Goal: Obtain resource: Obtain resource

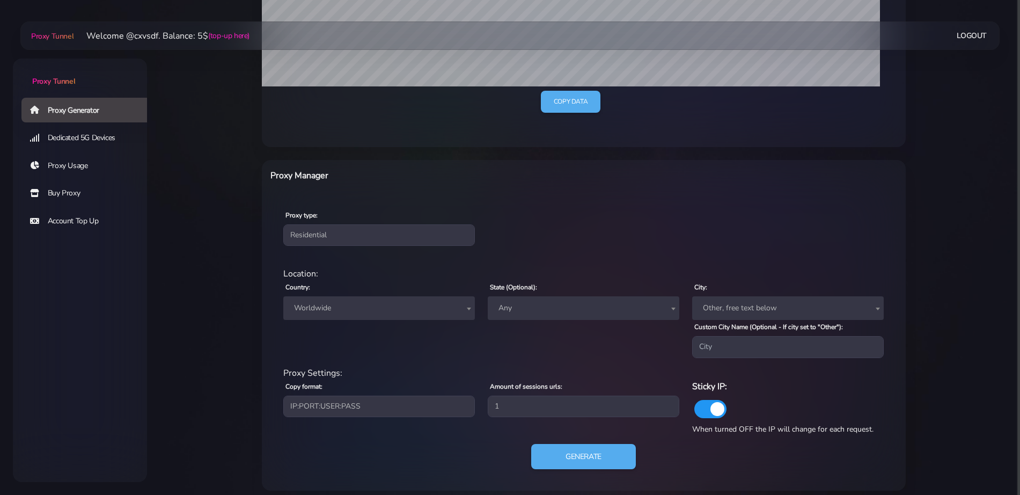
scroll to position [301, 0]
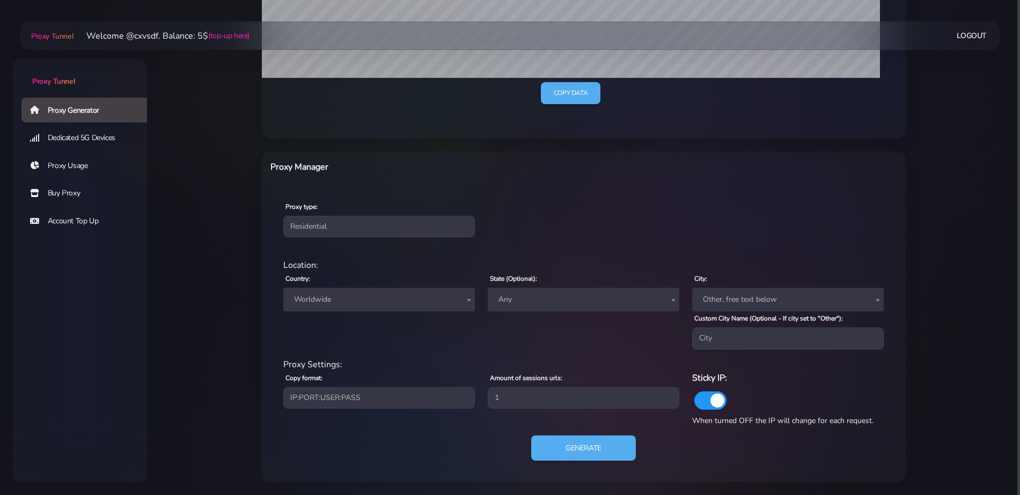
click at [346, 296] on span "Worldwide" at bounding box center [379, 299] width 179 height 15
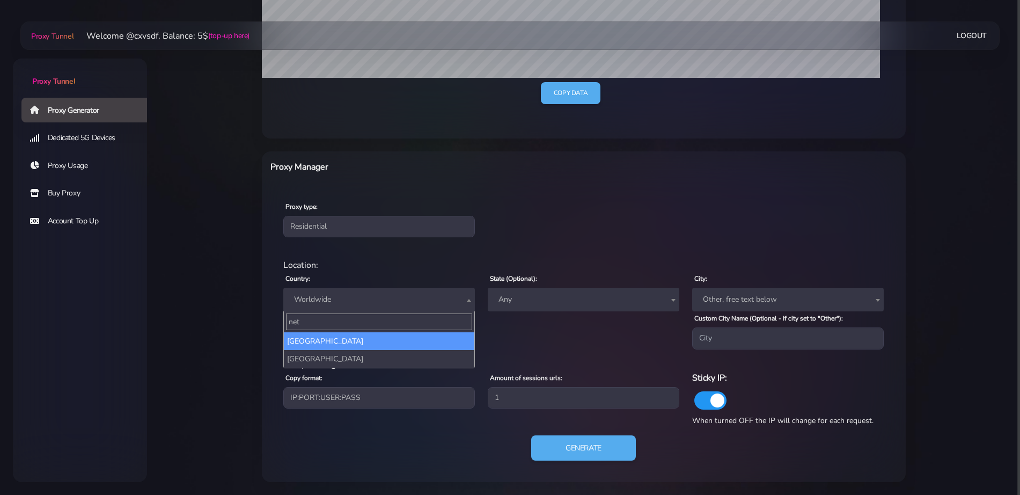
type input "neth"
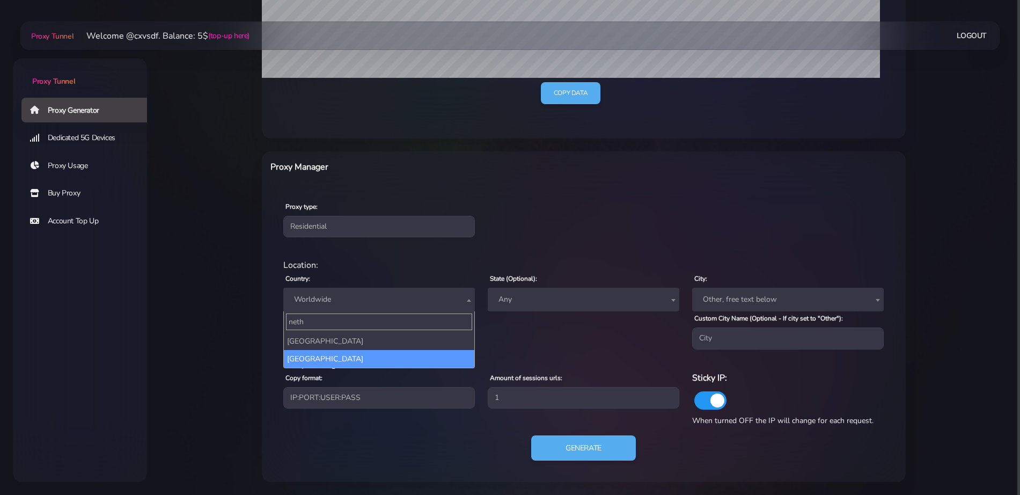
select select "NL"
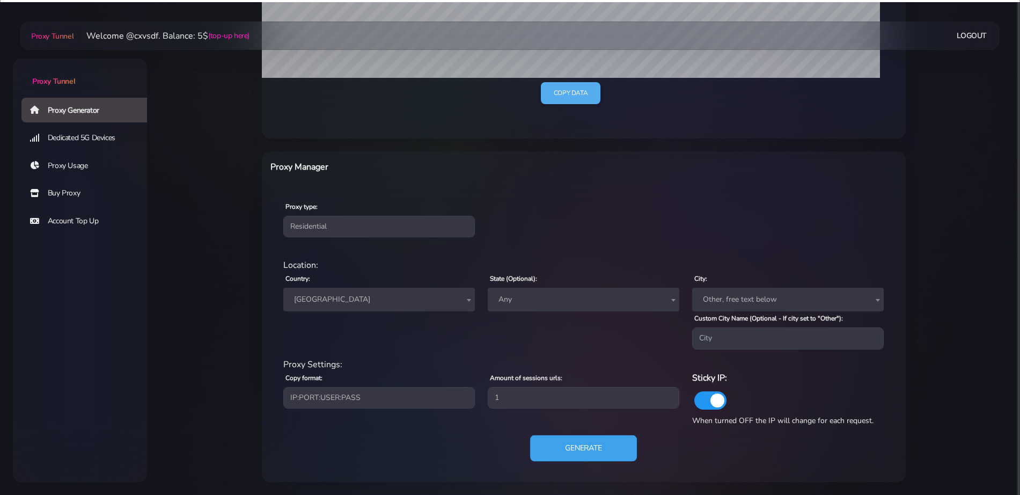
click at [560, 441] on button "Generate" at bounding box center [583, 448] width 107 height 26
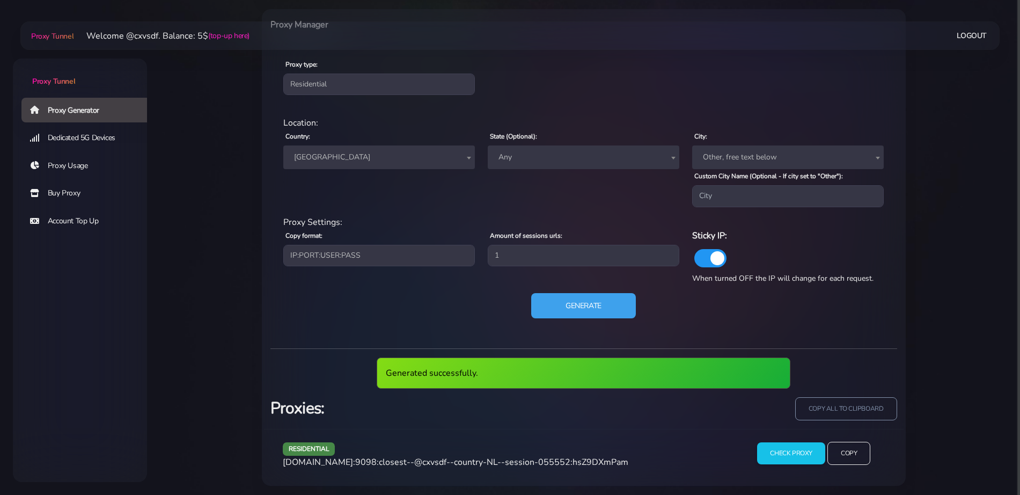
scroll to position [447, 0]
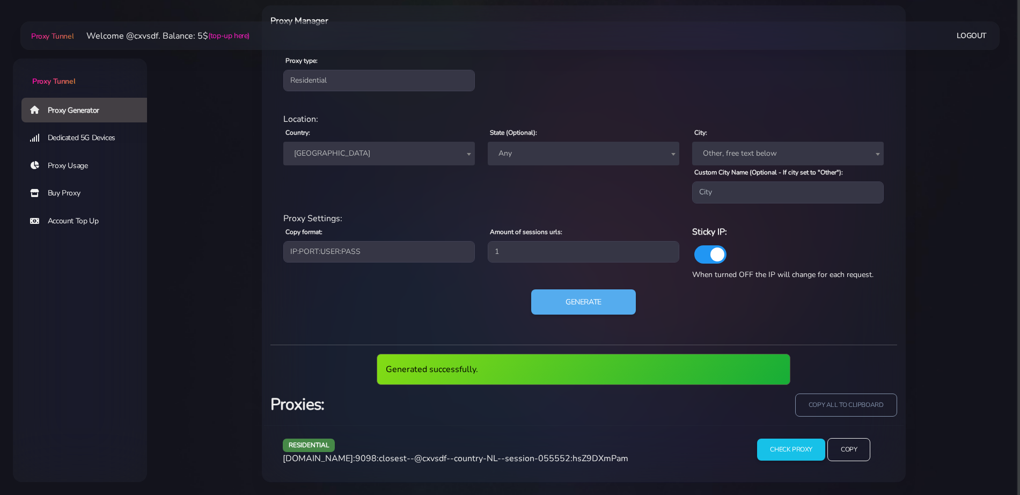
click at [440, 456] on span "agg.proxytunnel.io:9098:closest--@cxvsdf--country-NL--session-055552:hsZ9DXmPam" at bounding box center [456, 459] width 346 height 12
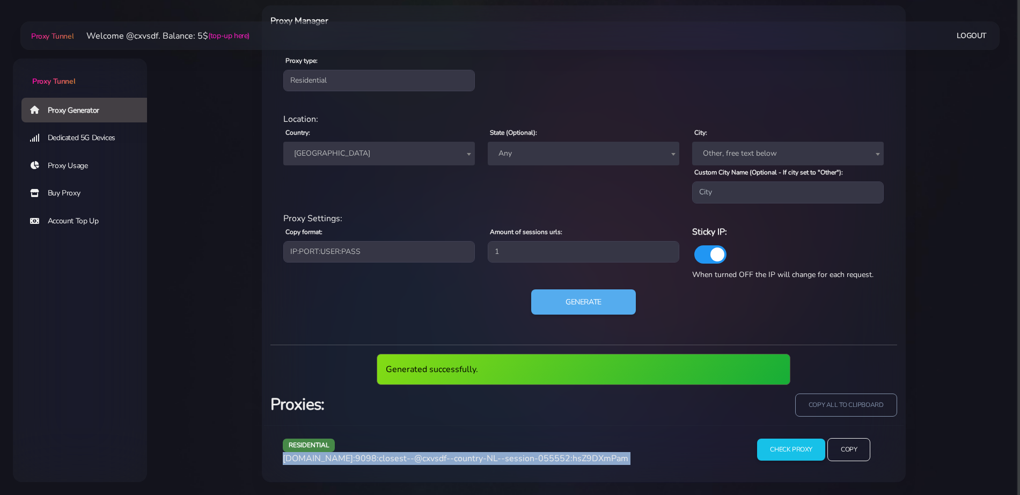
click at [440, 456] on span "agg.proxytunnel.io:9098:closest--@cxvsdf--country-NL--session-055552:hsZ9DXmPam" at bounding box center [456, 459] width 346 height 12
copy div "agg.proxytunnel.io:9098:closest--@cxvsdf--country-NL--session-055552:hsZ9DXmPam"
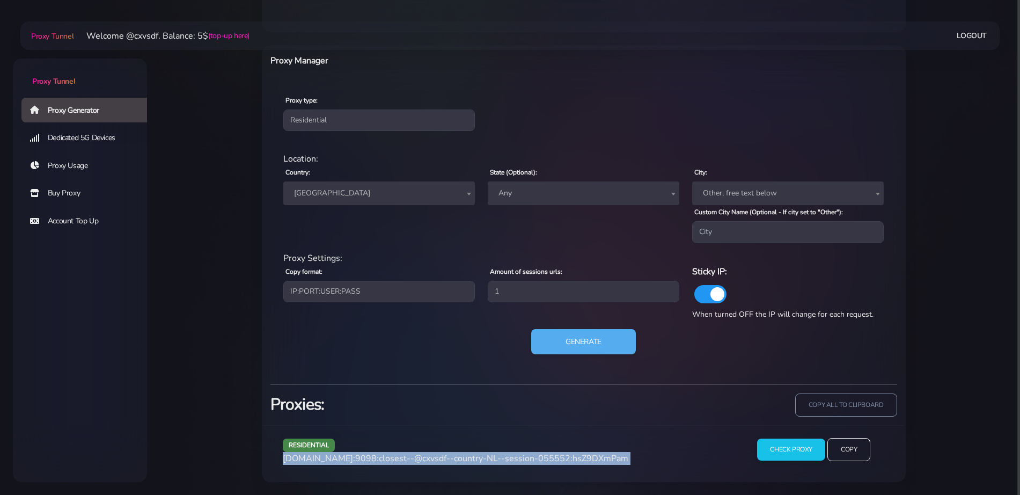
scroll to position [407, 0]
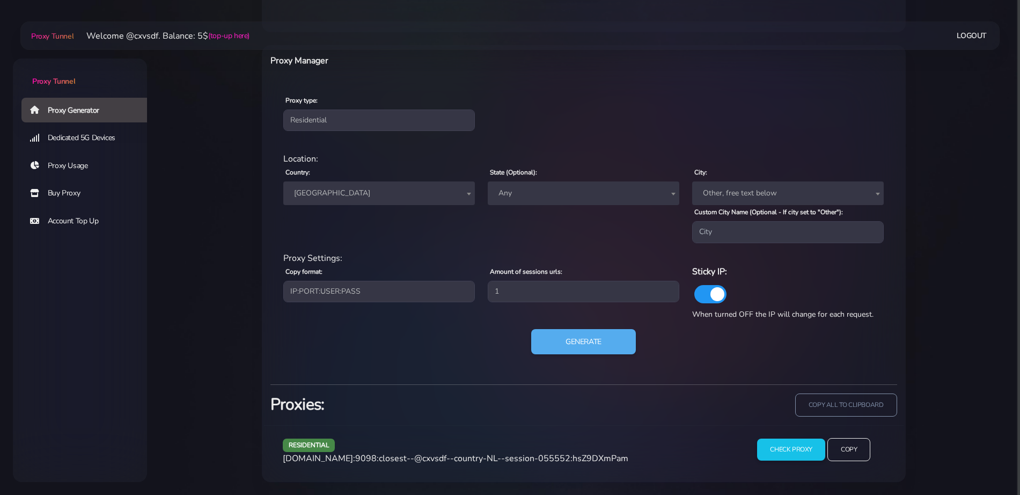
click at [354, 193] on span "[GEOGRAPHIC_DATA]" at bounding box center [379, 193] width 179 height 15
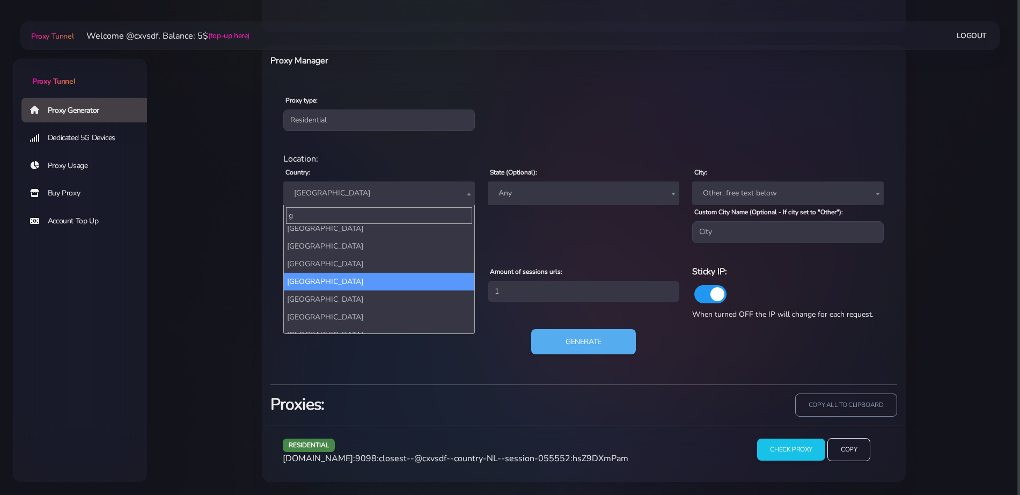
scroll to position [0, 0]
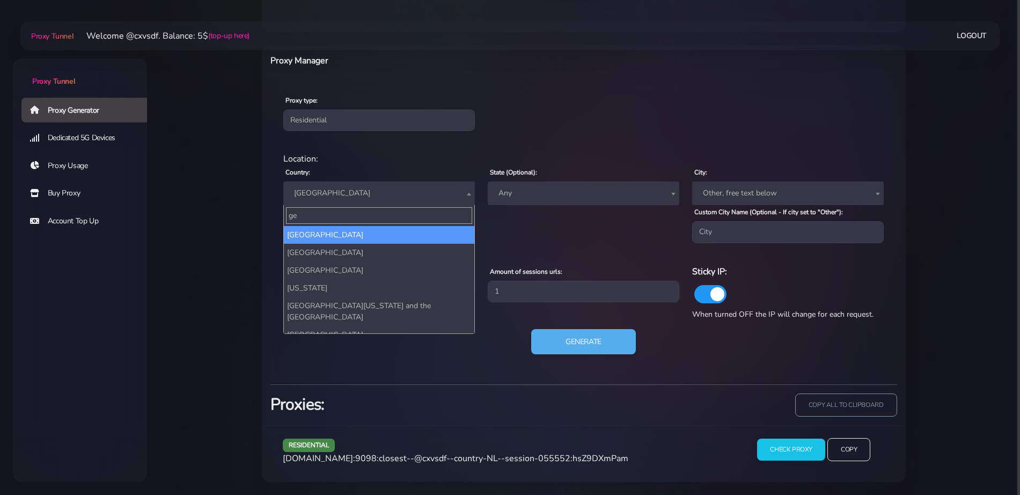
type input "ger"
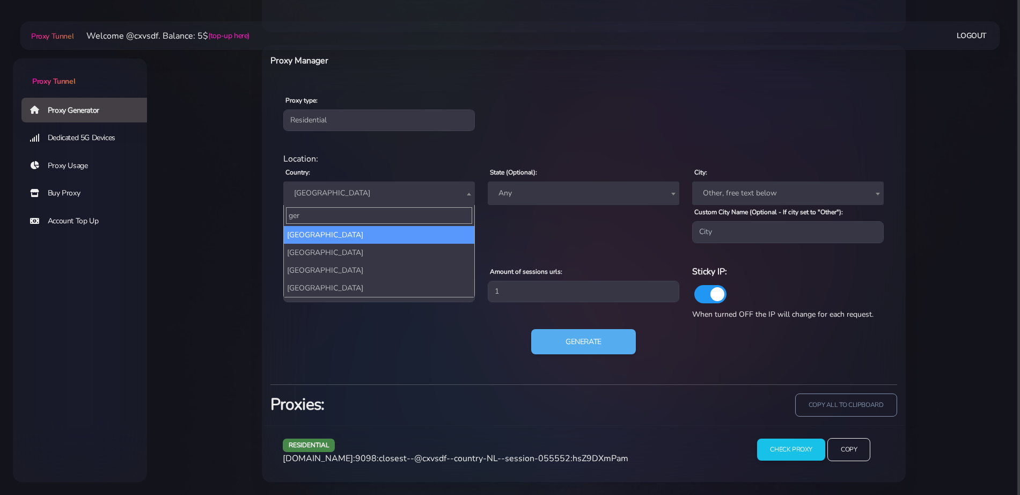
select select "DE"
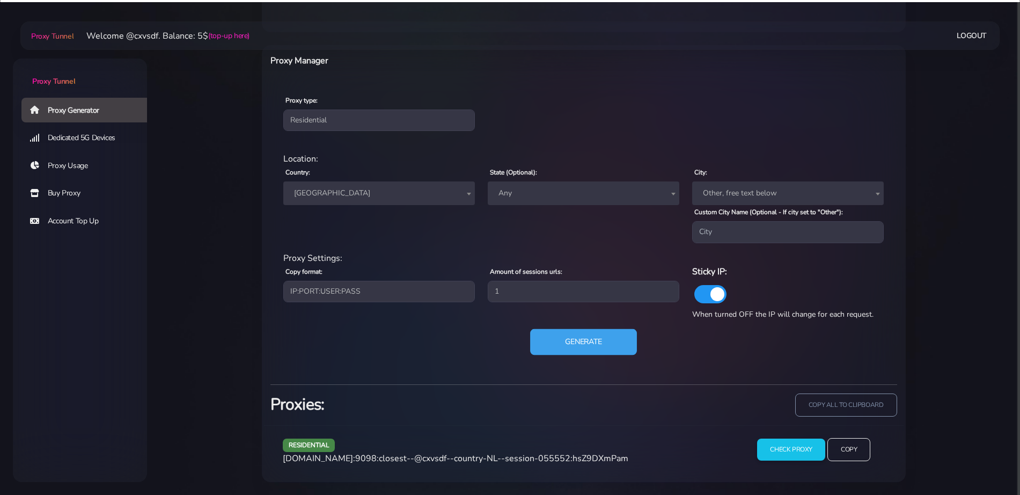
click at [587, 339] on button "Generate" at bounding box center [583, 342] width 107 height 26
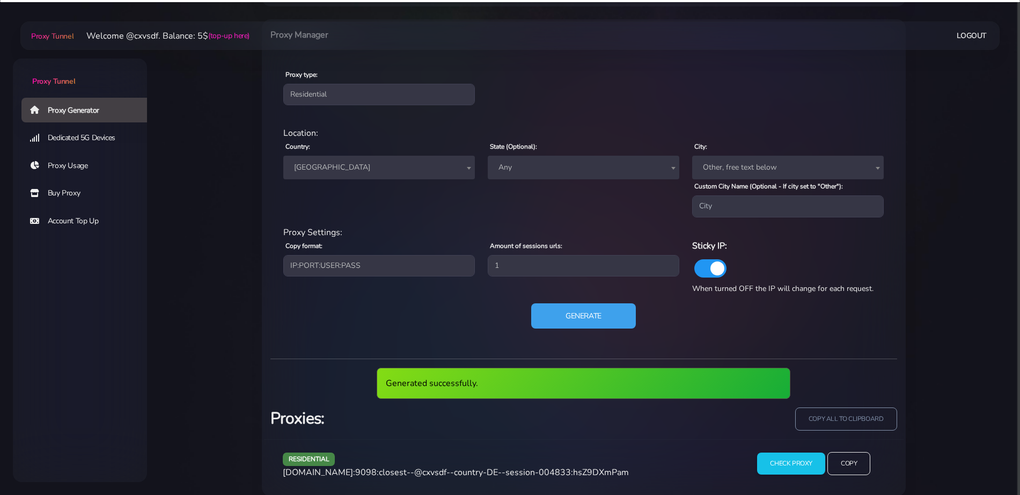
scroll to position [447, 0]
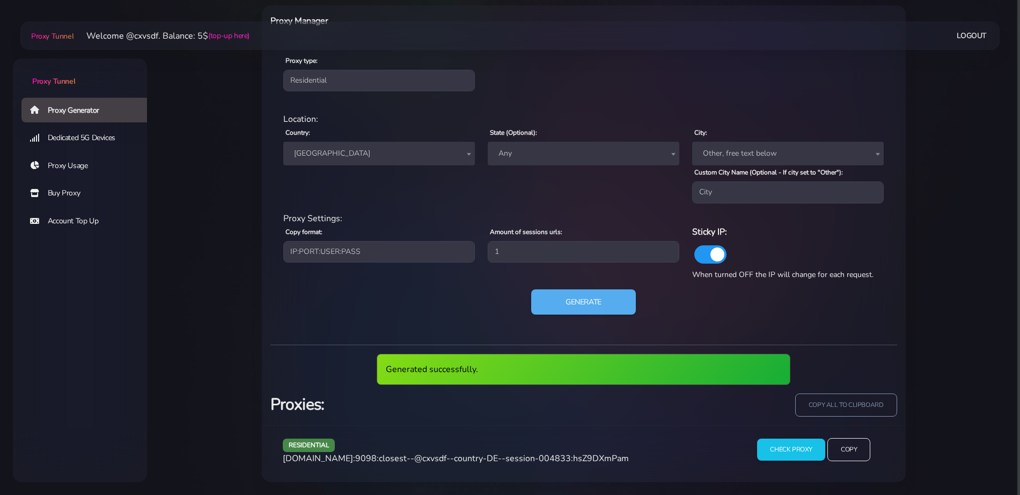
click at [490, 462] on span "agg.proxytunnel.io:9098:closest--@cxvsdf--country-DE--session-004833:hsZ9DXmPam" at bounding box center [456, 459] width 346 height 12
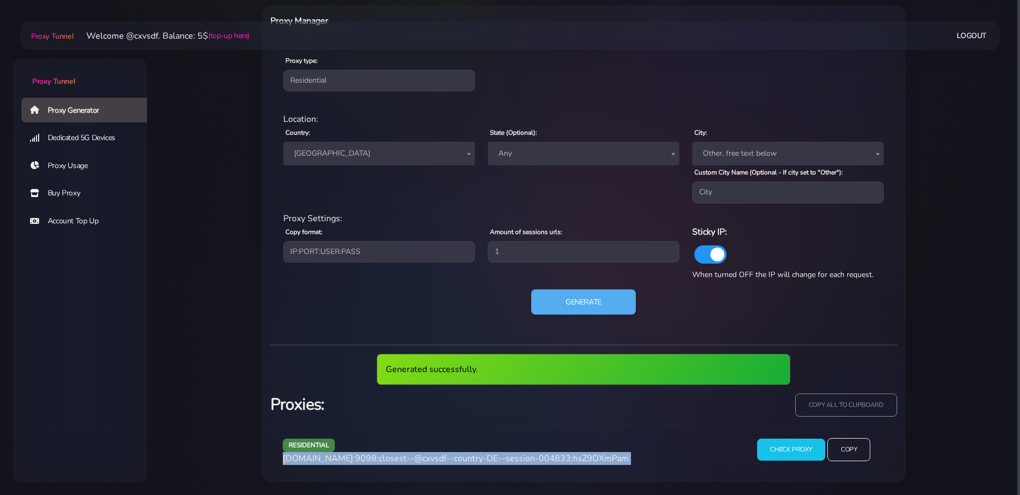
click at [490, 462] on span "agg.proxytunnel.io:9098:closest--@cxvsdf--country-DE--session-004833:hsZ9DXmPam" at bounding box center [456, 459] width 346 height 12
copy div "agg.proxytunnel.io:9098:closest--@cxvsdf--country-DE--session-004833:hsZ9DXmPam"
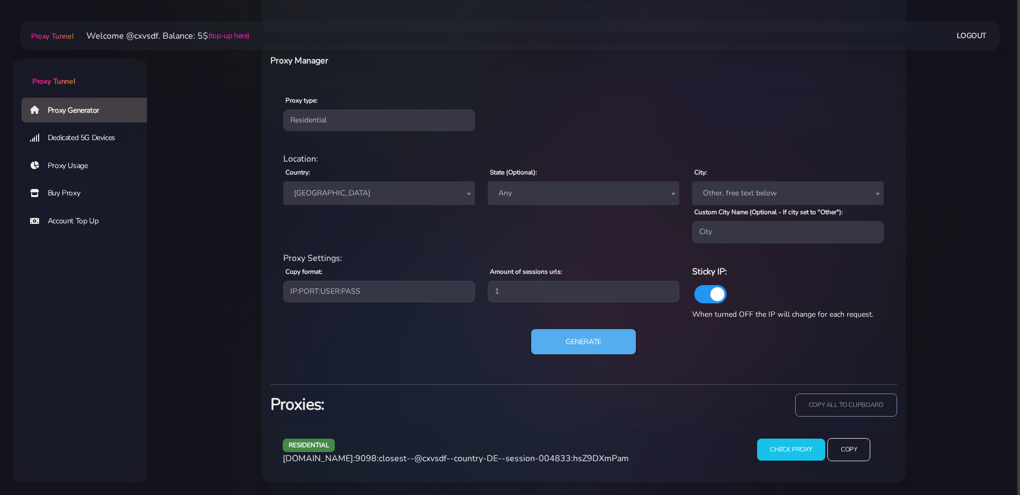
click at [373, 198] on span "[GEOGRAPHIC_DATA]" at bounding box center [379, 193] width 179 height 15
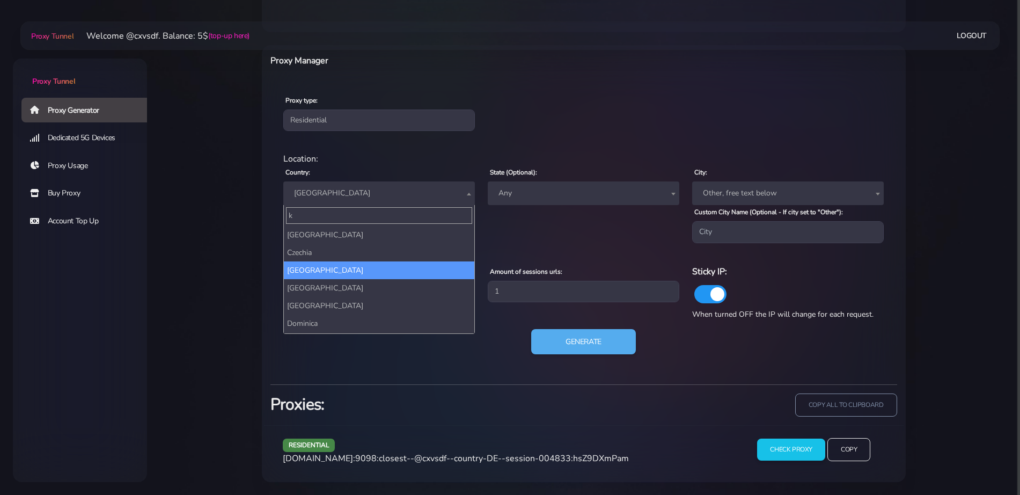
scroll to position [0, 0]
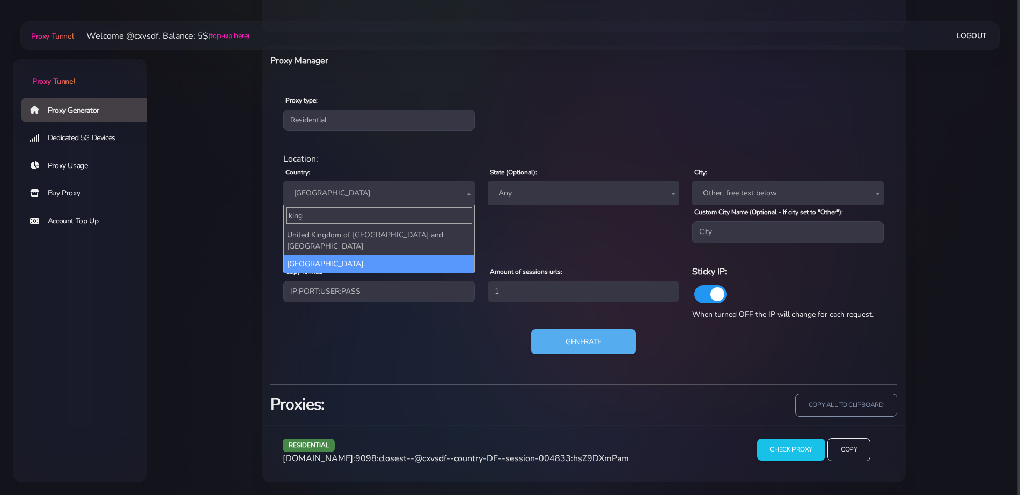
type input "king"
select select "UK"
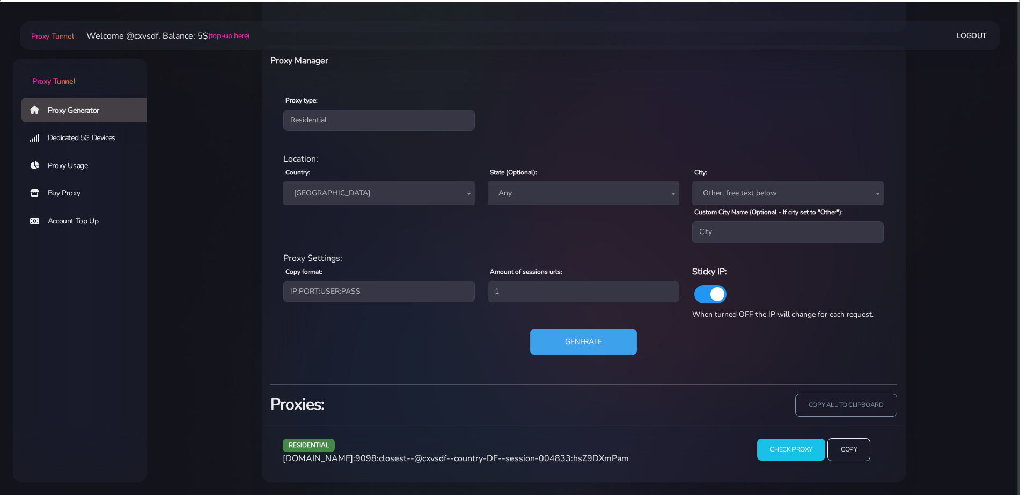
click at [550, 334] on button "Generate" at bounding box center [583, 342] width 107 height 26
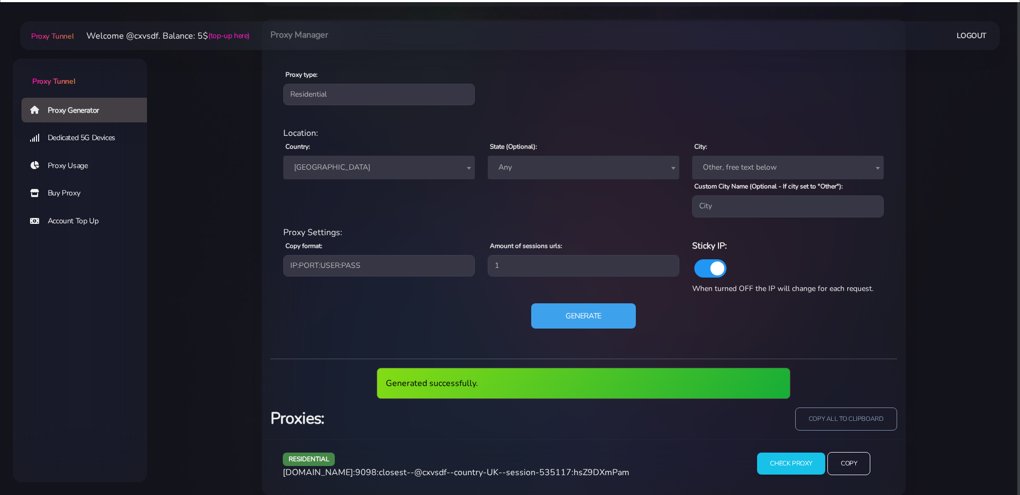
scroll to position [447, 0]
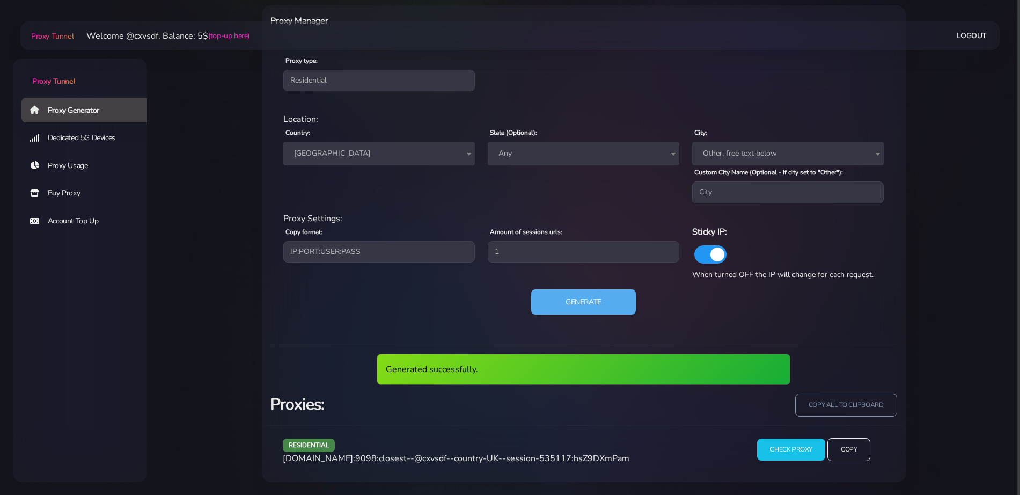
click at [500, 453] on span "agg.proxytunnel.io:9098:closest--@cxvsdf--country-UK--session-535117:hsZ9DXmPam" at bounding box center [456, 459] width 347 height 12
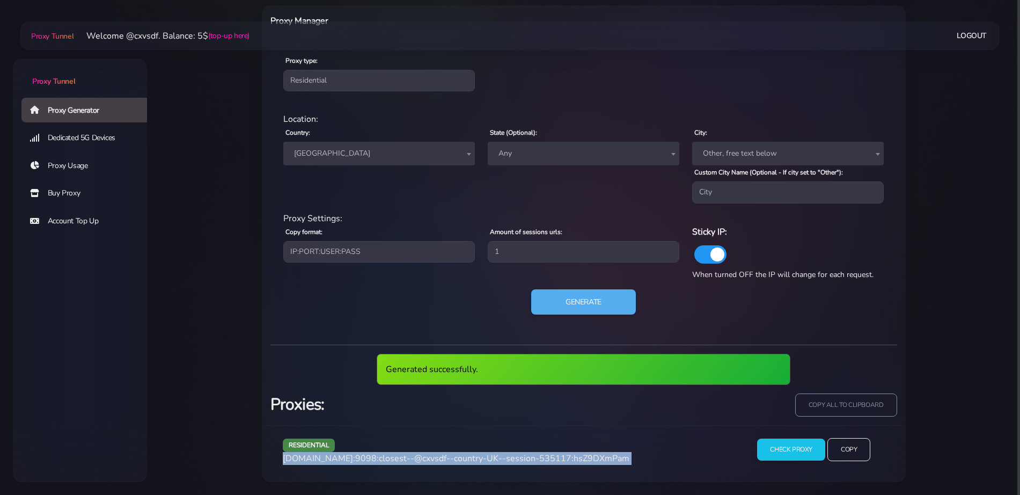
click at [500, 453] on span "agg.proxytunnel.io:9098:closest--@cxvsdf--country-UK--session-535117:hsZ9DXmPam" at bounding box center [456, 459] width 347 height 12
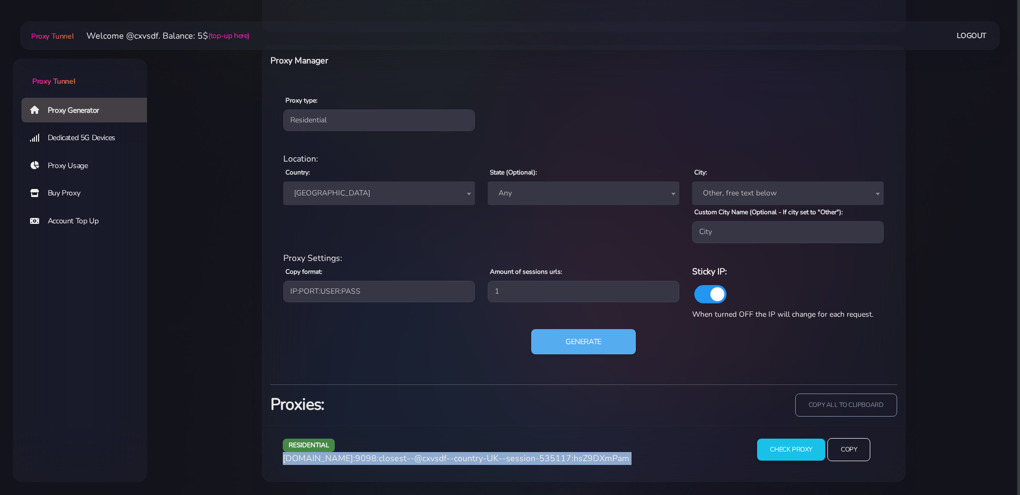
copy div "agg.proxytunnel.io:9098:closest--@cxvsdf--country-UK--session-535117:hsZ9DXmPam"
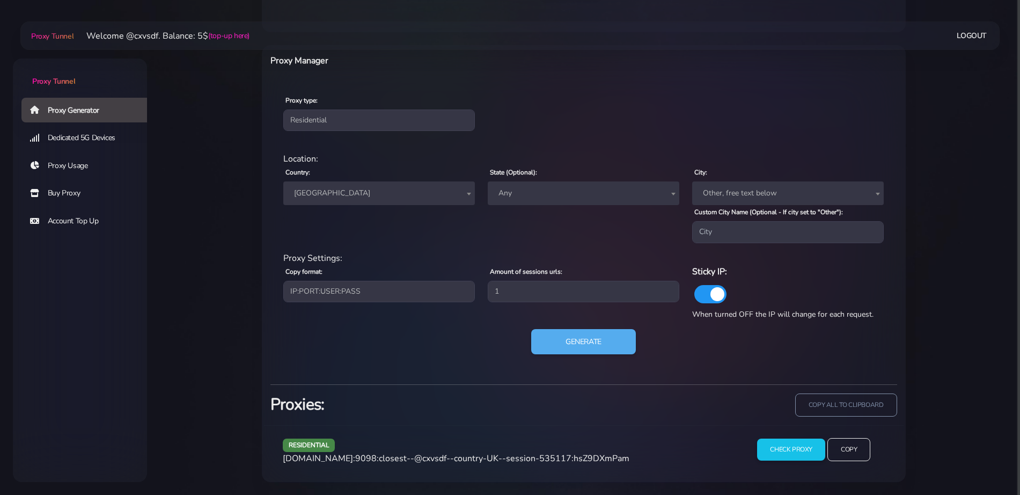
click at [347, 192] on span "[GEOGRAPHIC_DATA]" at bounding box center [379, 193] width 179 height 15
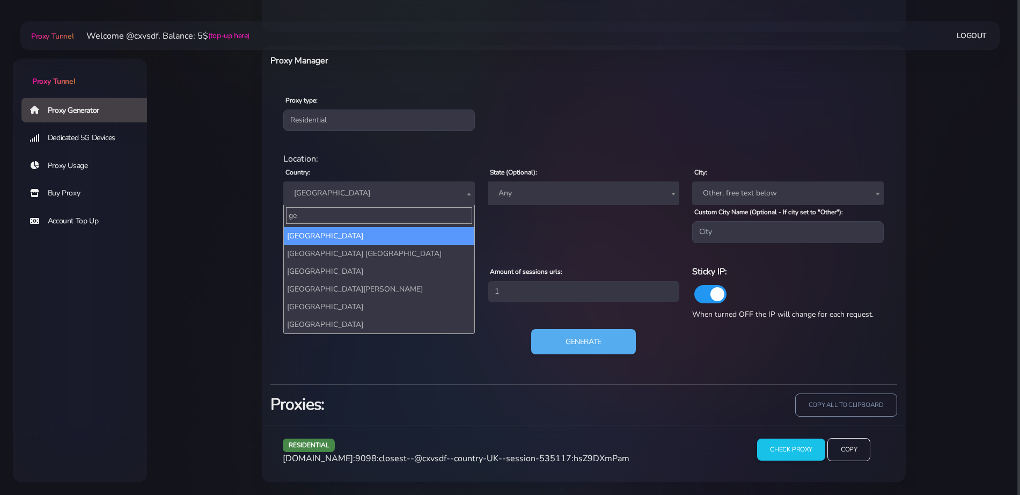
scroll to position [0, 0]
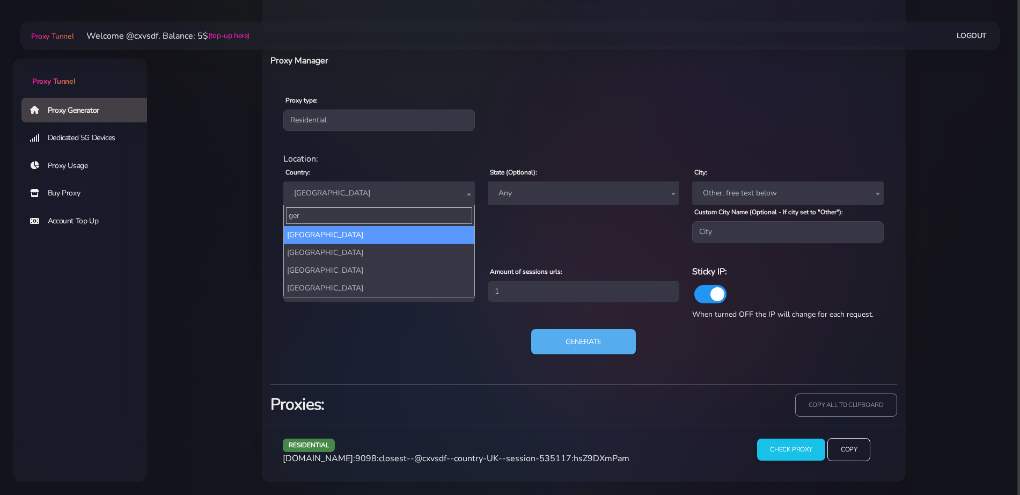
type input "ger"
select select "DE"
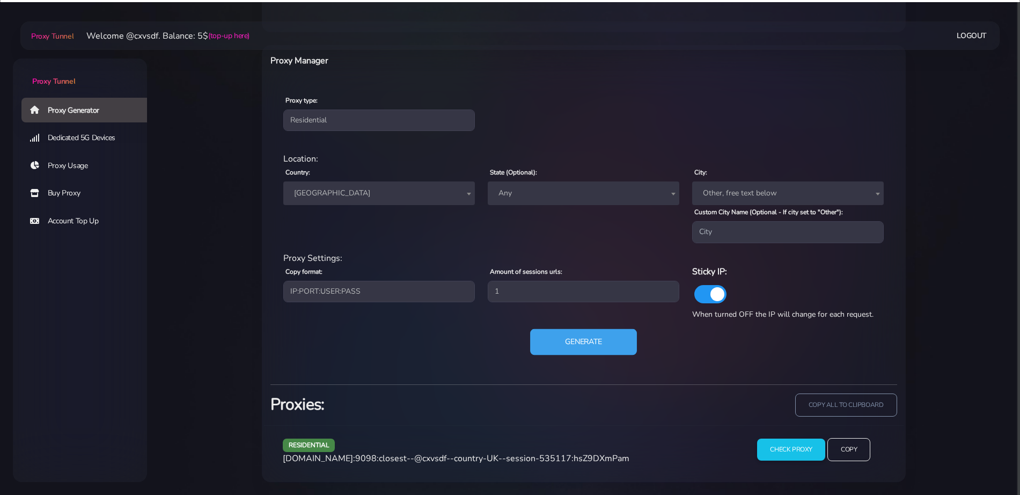
click at [604, 346] on button "Generate" at bounding box center [583, 342] width 107 height 26
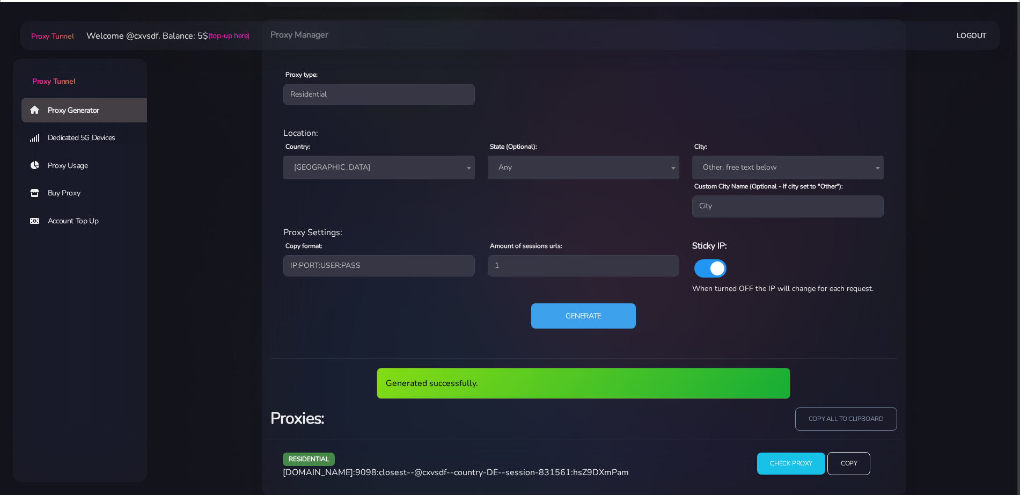
scroll to position [447, 0]
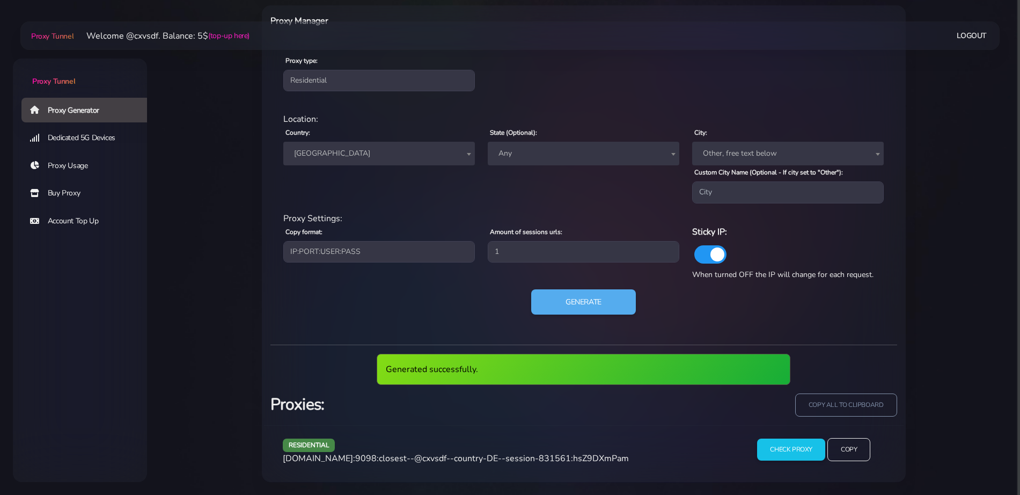
click at [474, 453] on span "agg.proxytunnel.io:9098:closest--@cxvsdf--country-DE--session-831561:hsZ9DXmPam" at bounding box center [456, 459] width 346 height 12
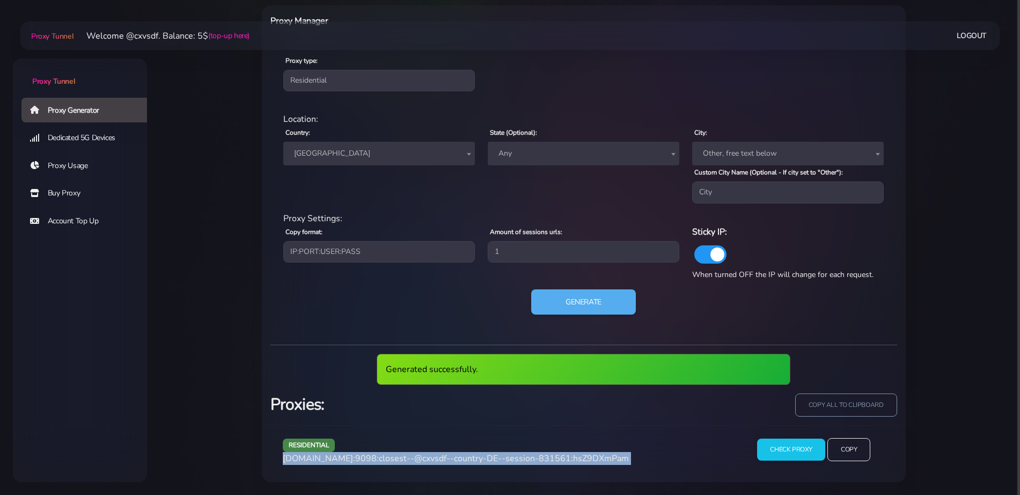
click at [474, 453] on span "agg.proxytunnel.io:9098:closest--@cxvsdf--country-DE--session-831561:hsZ9DXmPam" at bounding box center [456, 459] width 346 height 12
copy div "agg.proxytunnel.io:9098:closest--@cxvsdf--country-DE--session-831561:hsZ9DXmPam"
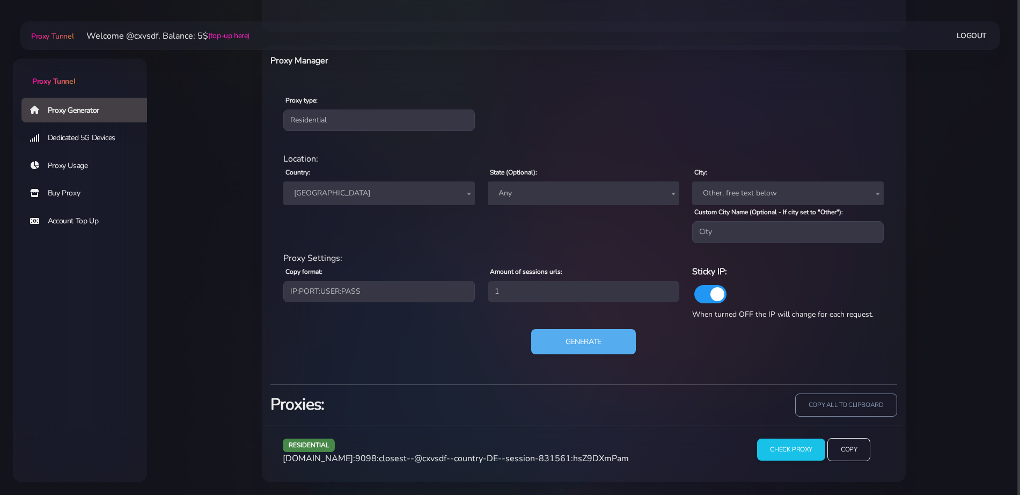
click at [369, 200] on span "[GEOGRAPHIC_DATA]" at bounding box center [379, 193] width 179 height 15
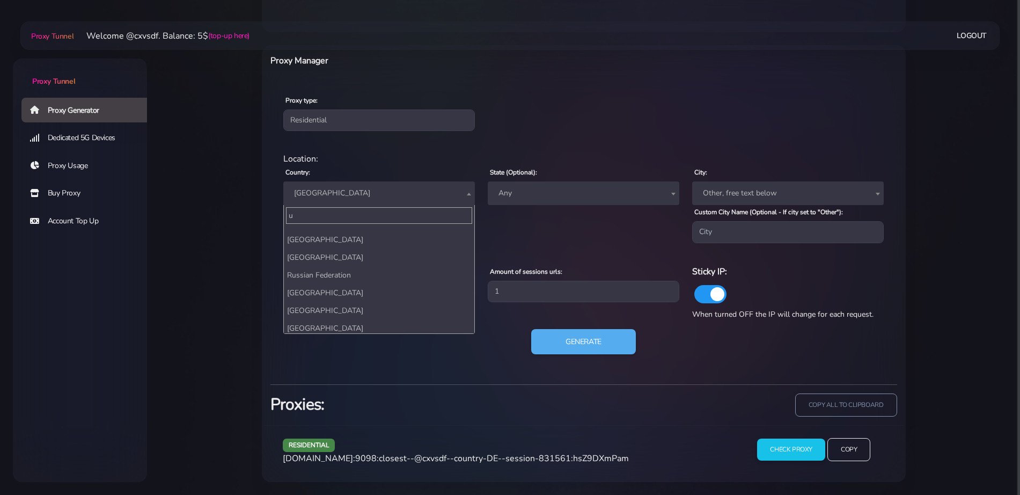
scroll to position [0, 0]
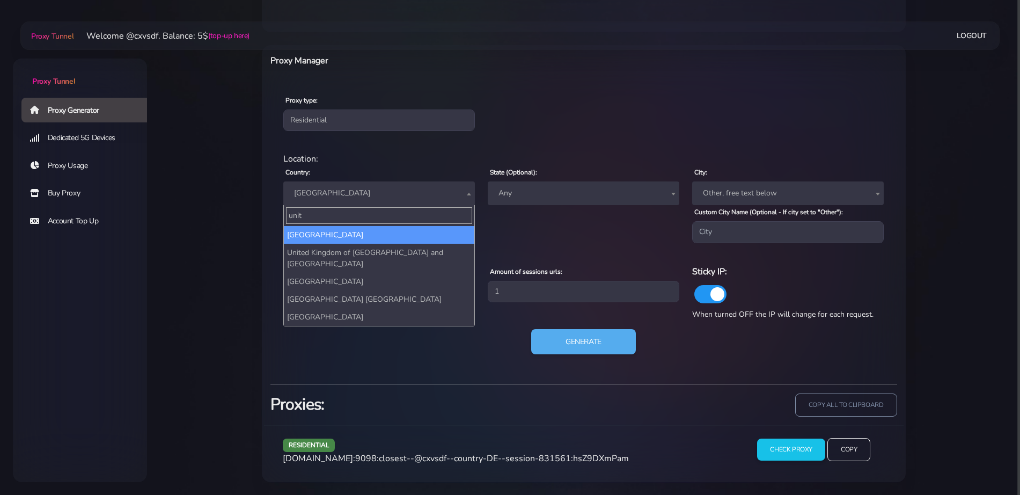
type input "unite"
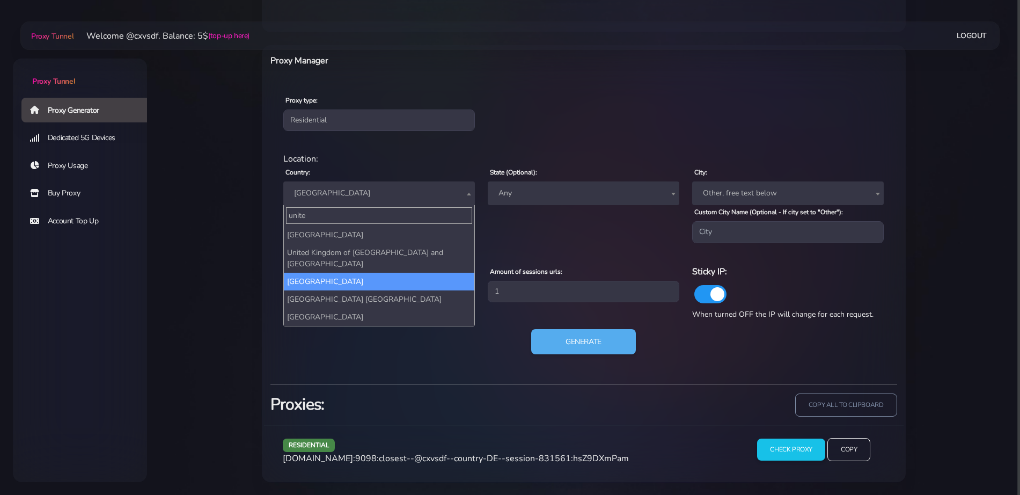
select select "UK"
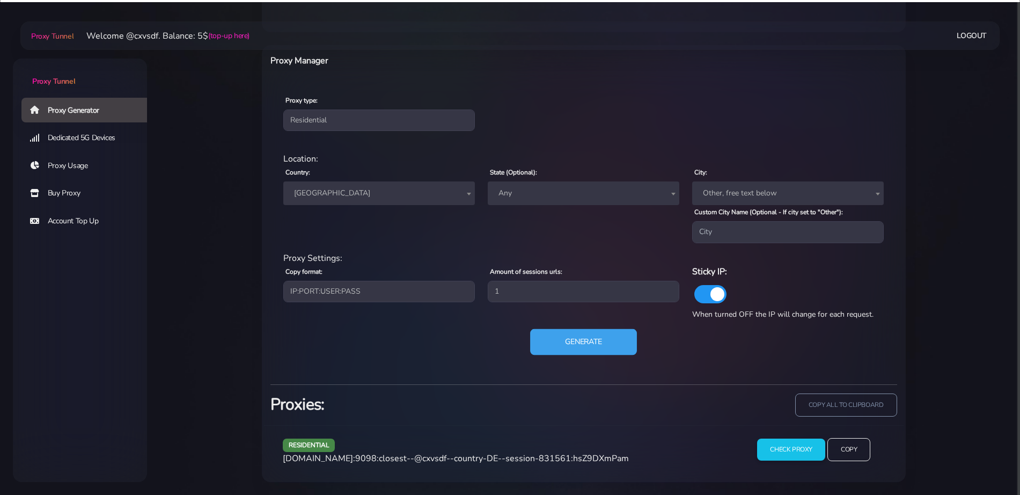
click at [573, 346] on button "Generate" at bounding box center [583, 342] width 107 height 26
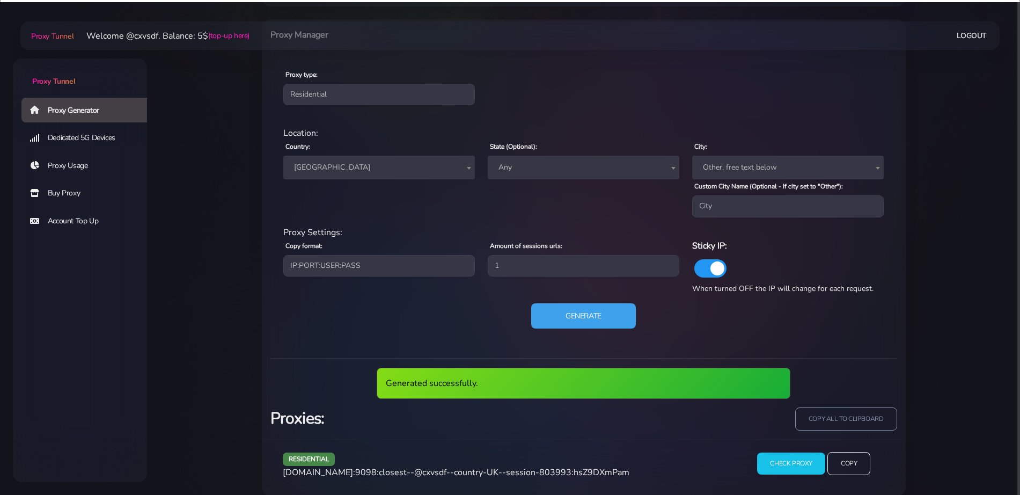
scroll to position [447, 0]
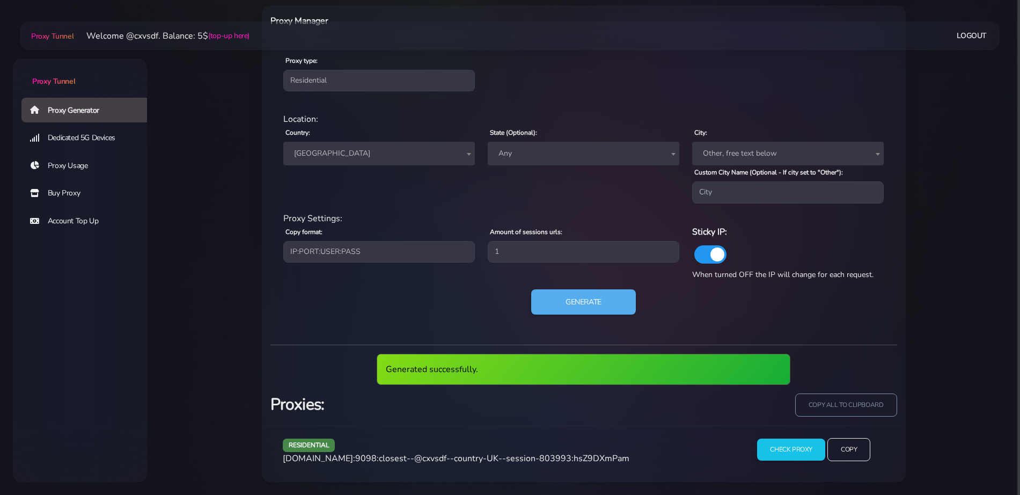
click at [457, 465] on div "residential agg.proxytunnel.io:9098:closest--@cxvsdf--country-UK--session-80399…" at bounding box center [506, 454] width 461 height 32
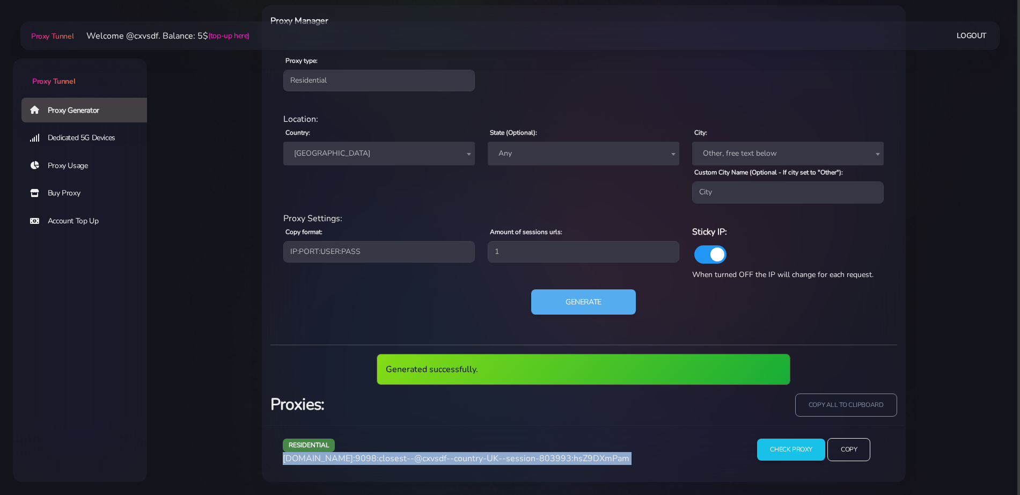
click at [457, 465] on div "residential agg.proxytunnel.io:9098:closest--@cxvsdf--country-UK--session-80399…" at bounding box center [506, 454] width 461 height 32
copy div "agg.proxytunnel.io:9098:closest--@cxvsdf--country-UK--session-803993:hsZ9DXmPam"
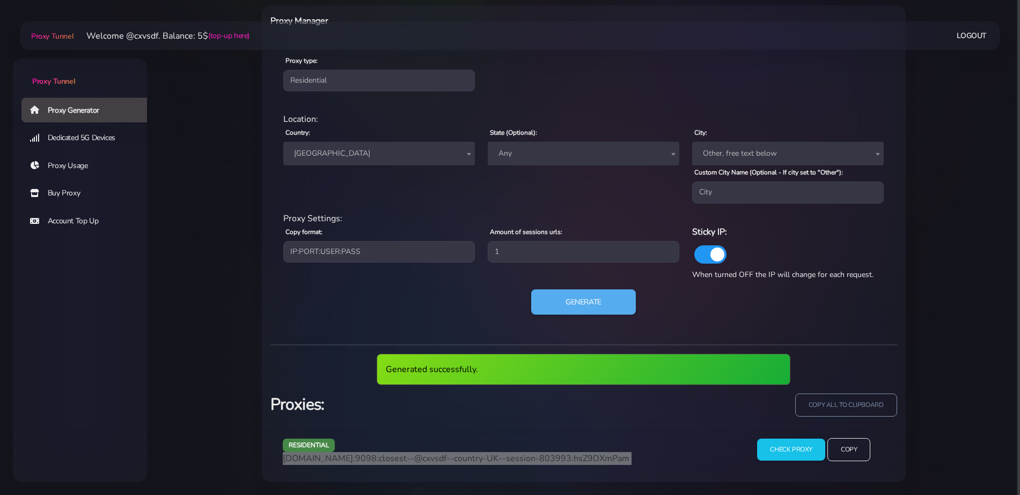
scroll to position [407, 0]
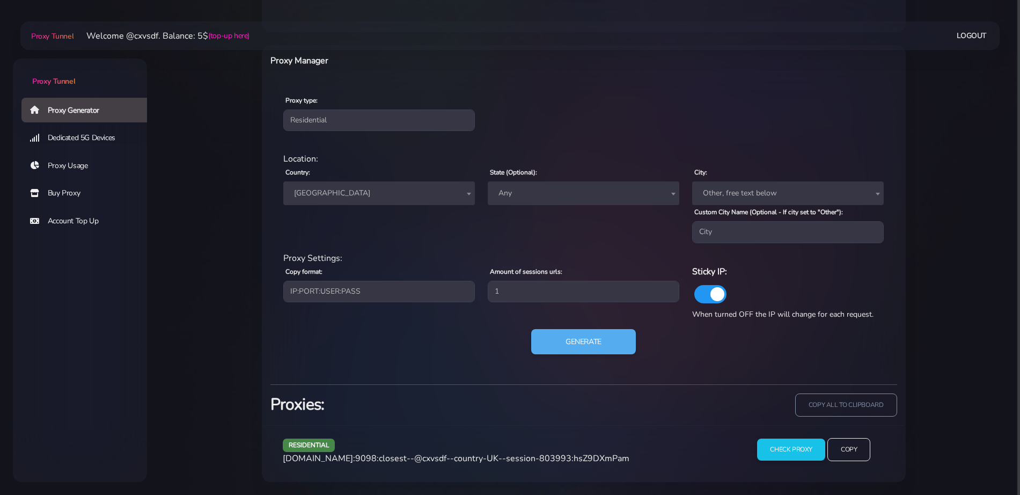
click at [357, 209] on div "Country: Worldwide Andorra United Arab Emirates Afghanistan Antigua and Barbuda…" at bounding box center [379, 203] width 205 height 77
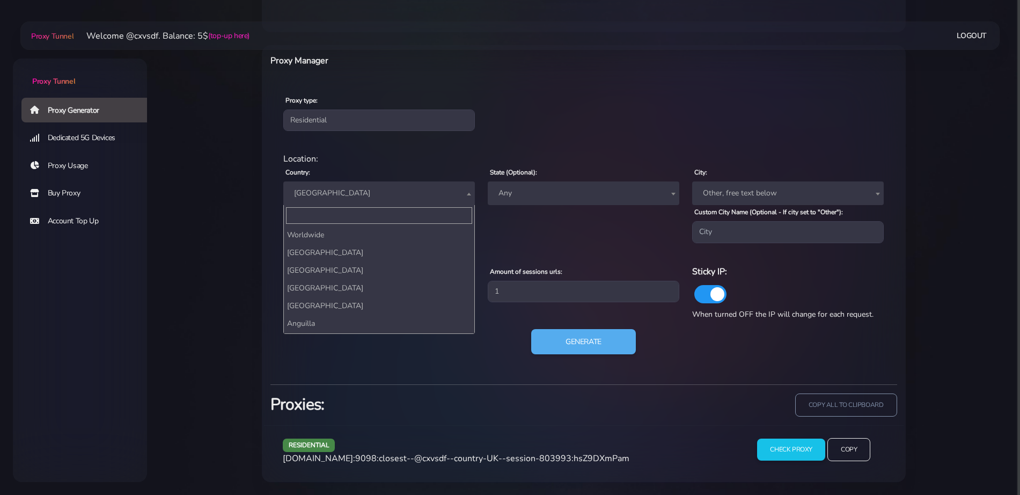
click at [366, 202] on span "[GEOGRAPHIC_DATA]" at bounding box center [379, 193] width 192 height 24
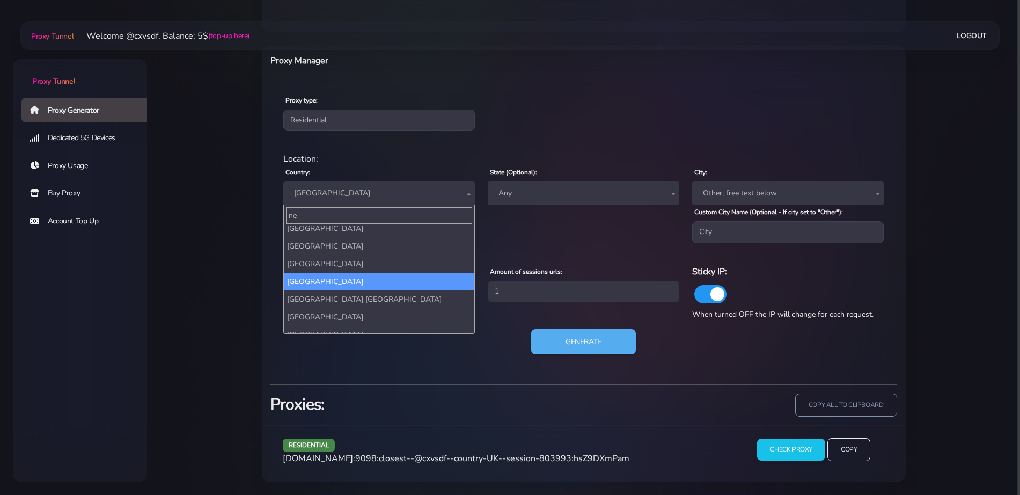
scroll to position [0, 0]
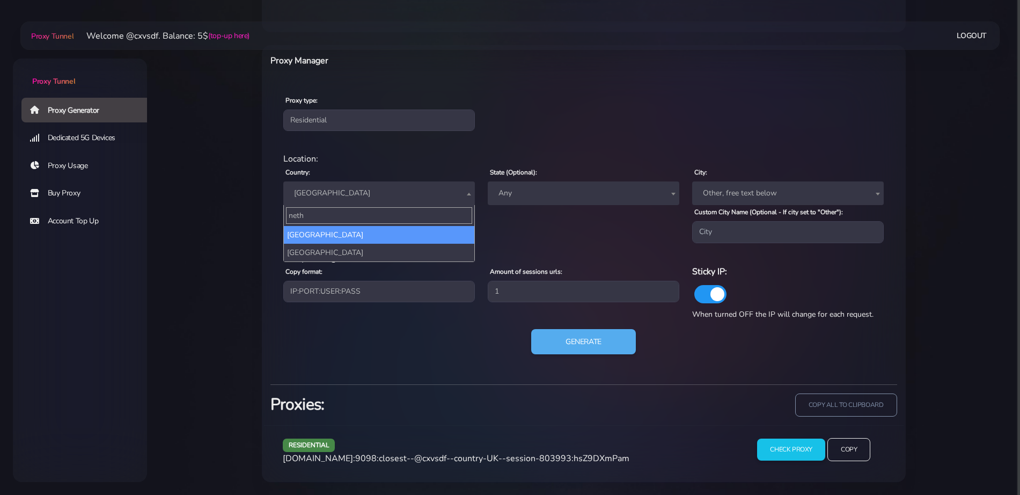
type input "nethe"
select select "NL"
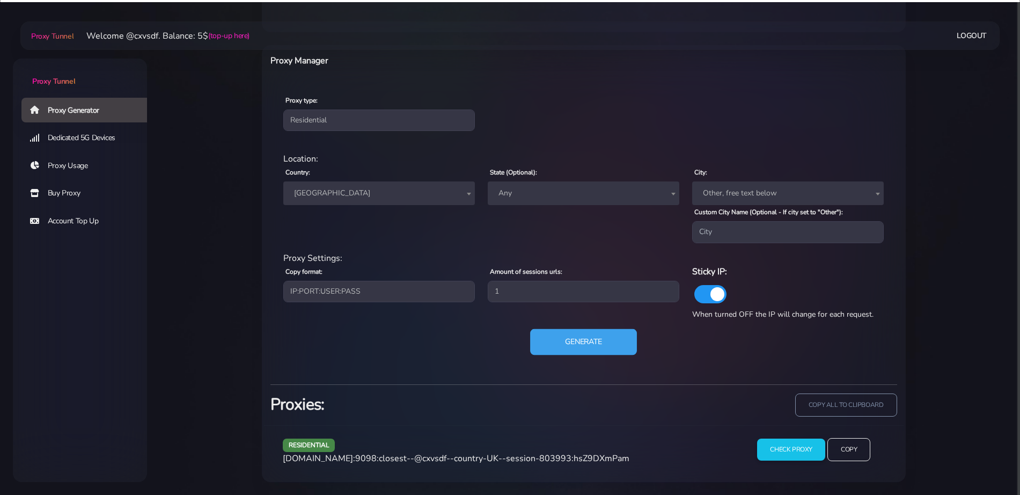
click at [571, 334] on button "Generate" at bounding box center [583, 342] width 107 height 26
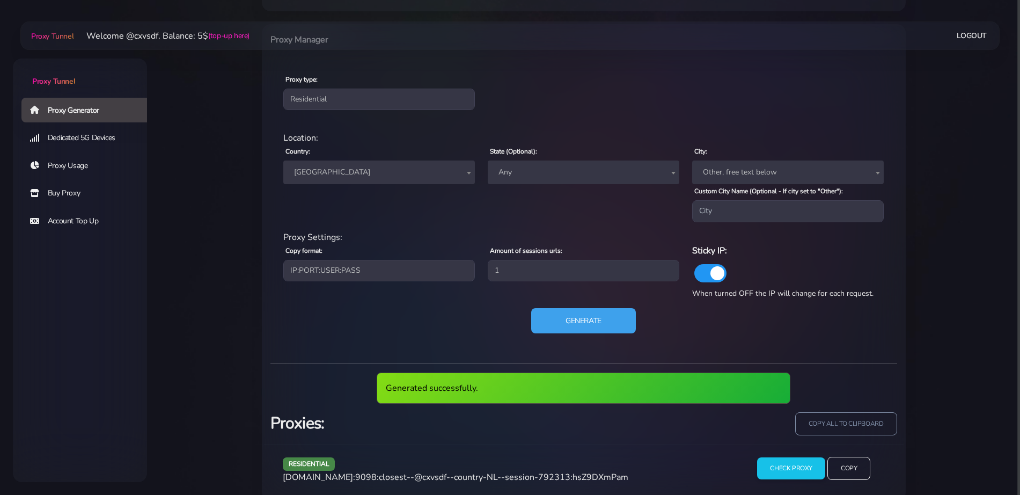
scroll to position [447, 0]
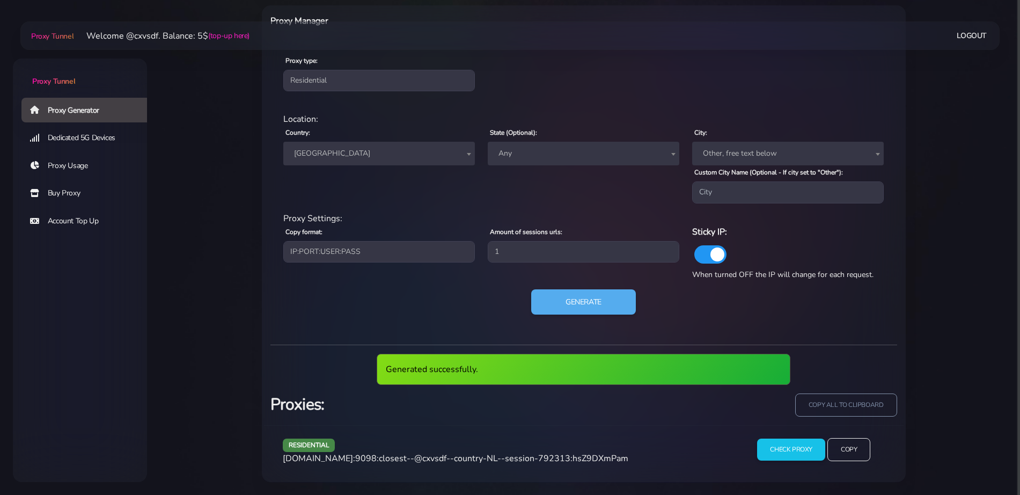
click at [450, 460] on span "agg.proxytunnel.io:9098:closest--@cxvsdf--country-NL--session-792313:hsZ9DXmPam" at bounding box center [456, 459] width 346 height 12
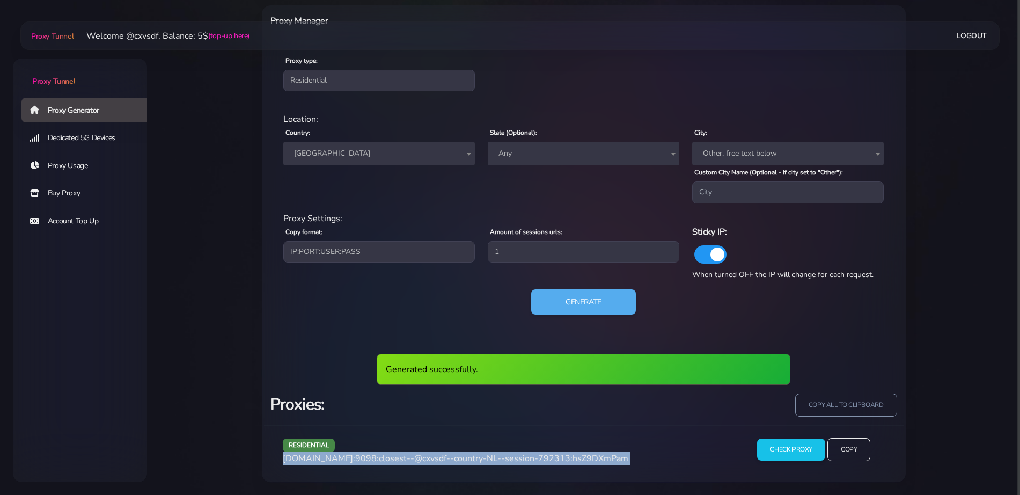
click at [450, 460] on span "agg.proxytunnel.io:9098:closest--@cxvsdf--country-NL--session-792313:hsZ9DXmPam" at bounding box center [456, 459] width 346 height 12
copy div "agg.proxytunnel.io:9098:closest--@cxvsdf--country-NL--session-792313:hsZ9DXmPam"
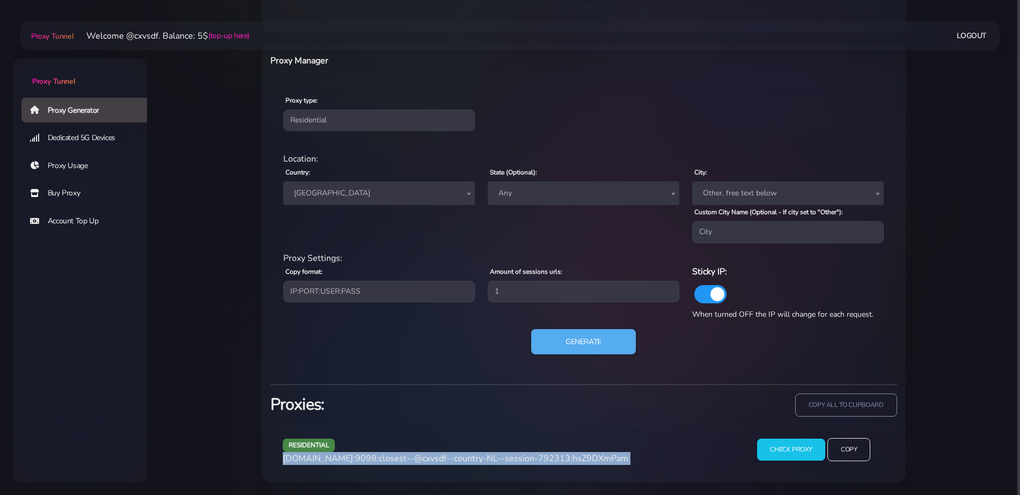
scroll to position [407, 0]
click at [578, 332] on button "Generate" at bounding box center [583, 342] width 107 height 26
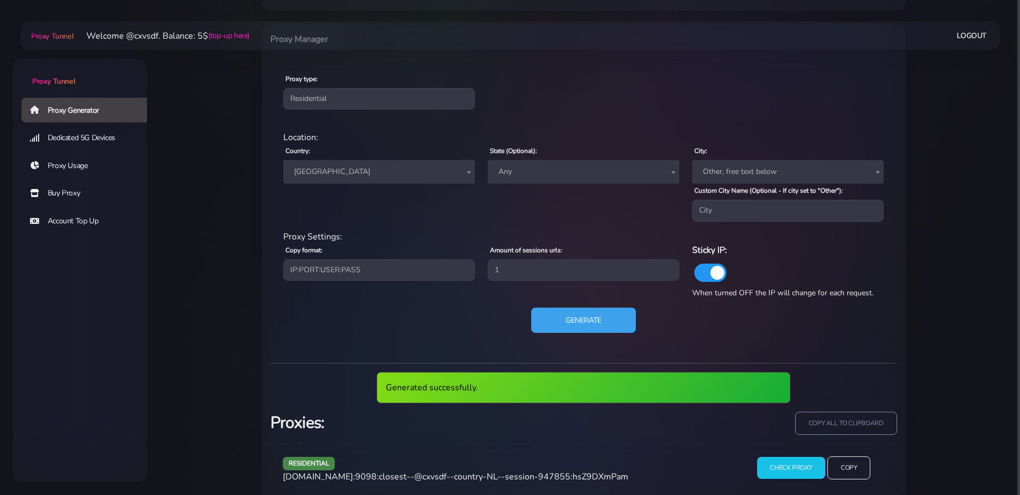
scroll to position [447, 0]
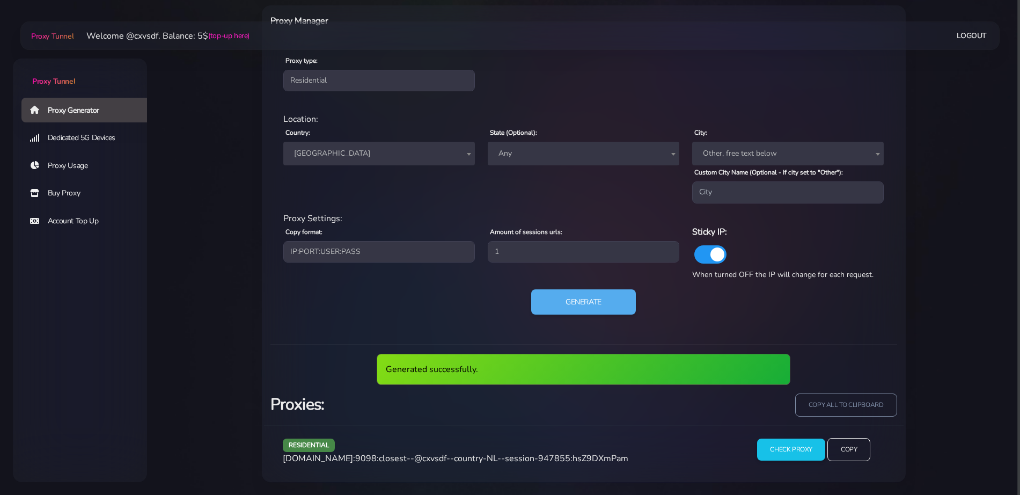
click at [383, 462] on span "agg.proxytunnel.io:9098:closest--@cxvsdf--country-NL--session-947855:hsZ9DXmPam" at bounding box center [456, 459] width 346 height 12
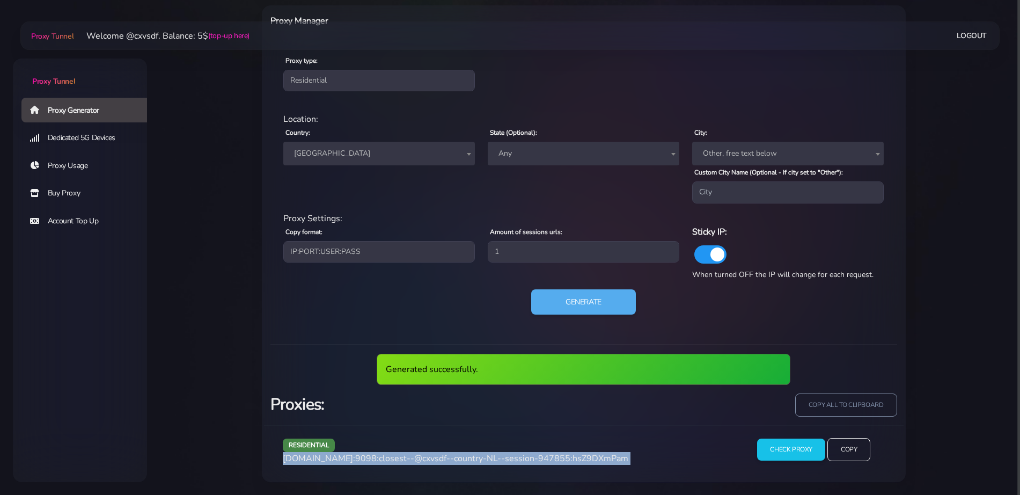
click at [383, 462] on span "agg.proxytunnel.io:9098:closest--@cxvsdf--country-NL--session-947855:hsZ9DXmPam" at bounding box center [456, 459] width 346 height 12
copy div "agg.proxytunnel.io:9098:closest--@cxvsdf--country-NL--session-947855:hsZ9DXmPam"
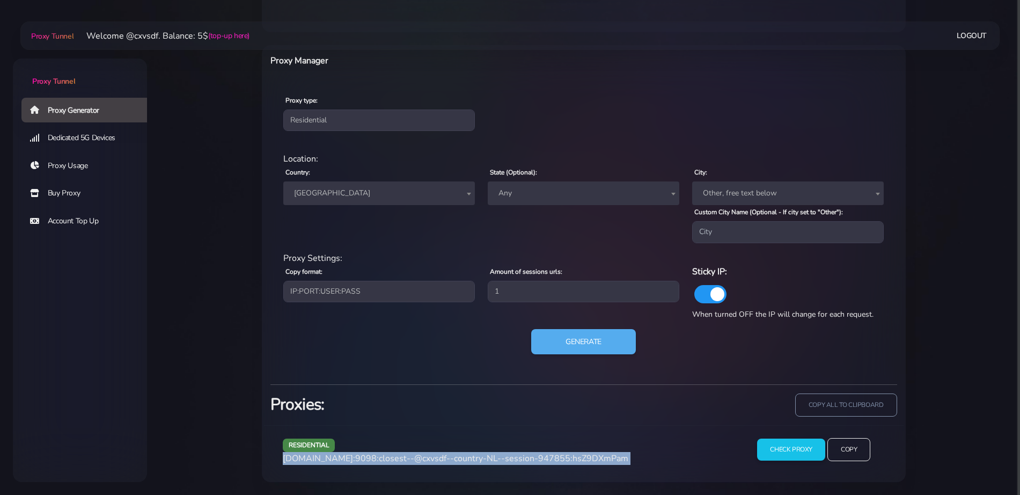
scroll to position [407, 0]
click at [605, 351] on button "Generate" at bounding box center [583, 342] width 107 height 26
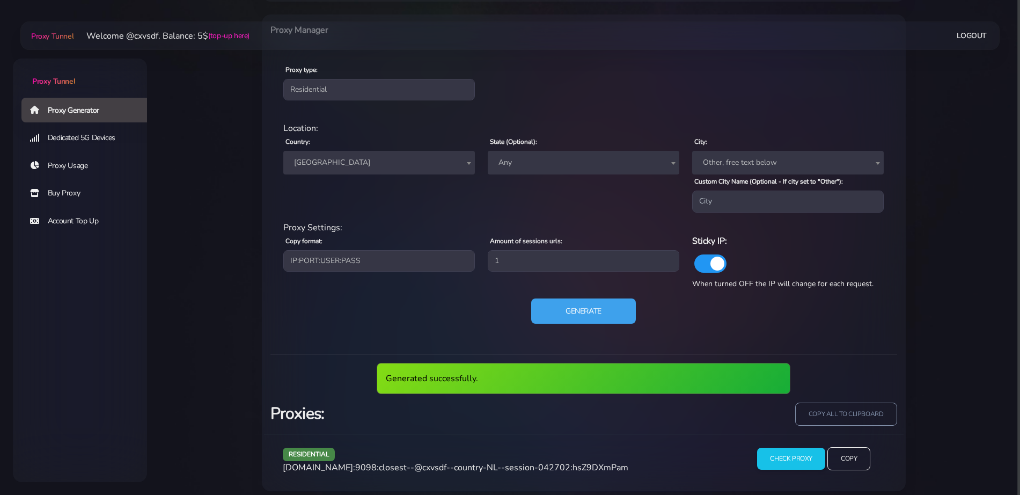
scroll to position [447, 0]
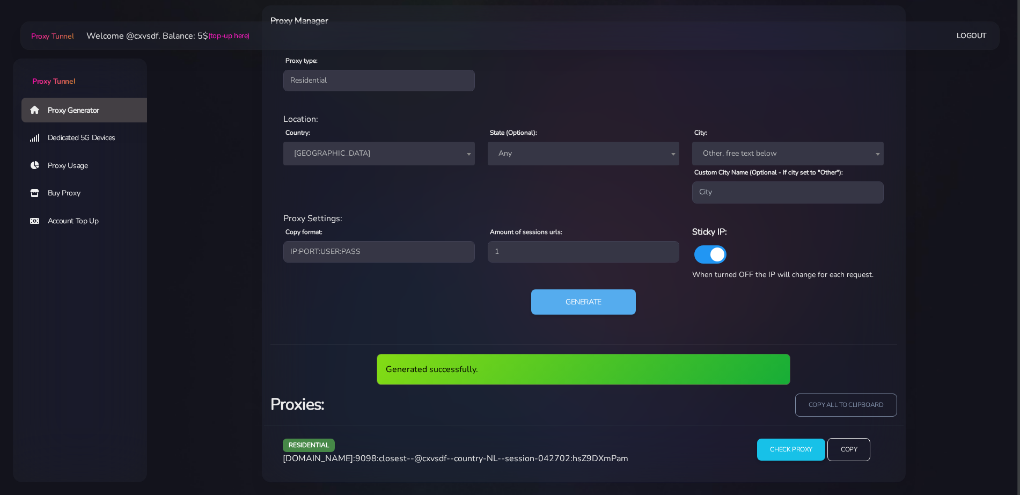
click at [468, 462] on span "agg.proxytunnel.io:9098:closest--@cxvsdf--country-NL--session-042702:hsZ9DXmPam" at bounding box center [456, 459] width 346 height 12
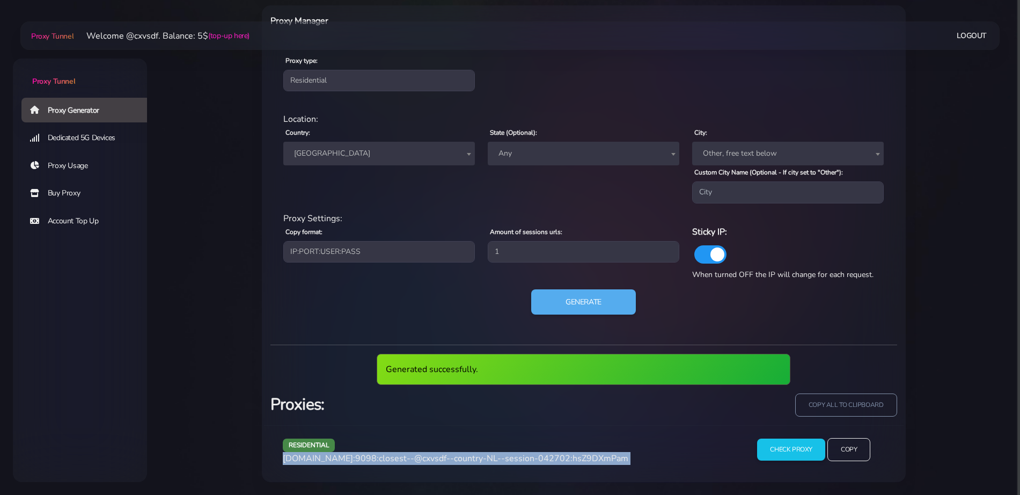
click at [468, 462] on span "agg.proxytunnel.io:9098:closest--@cxvsdf--country-NL--session-042702:hsZ9DXmPam" at bounding box center [456, 459] width 346 height 12
copy div "agg.proxytunnel.io:9098:closest--@cxvsdf--country-NL--session-042702:hsZ9DXmPam"
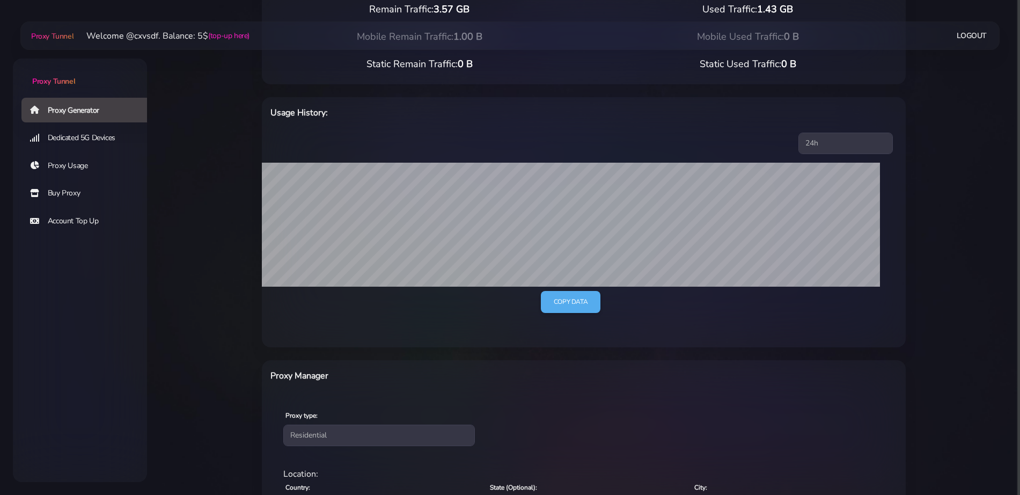
scroll to position [0, 0]
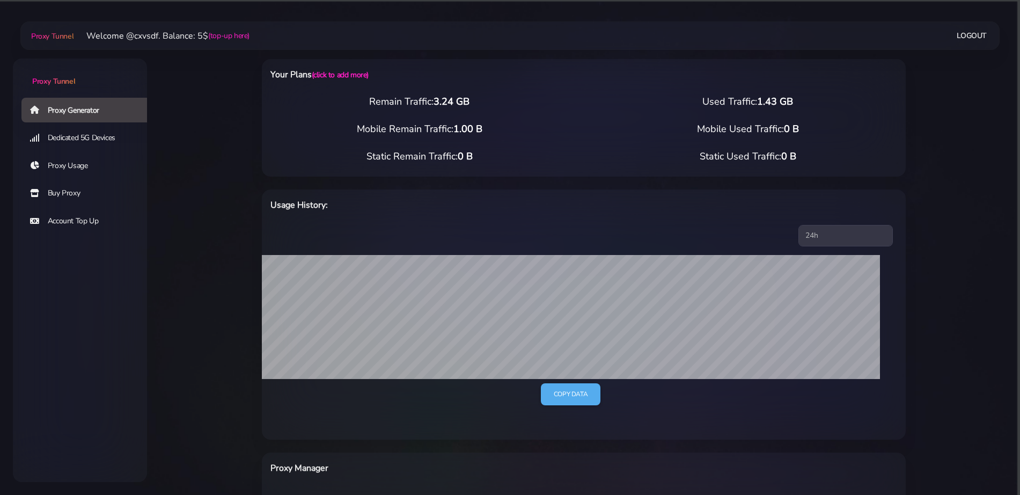
scroll to position [301, 0]
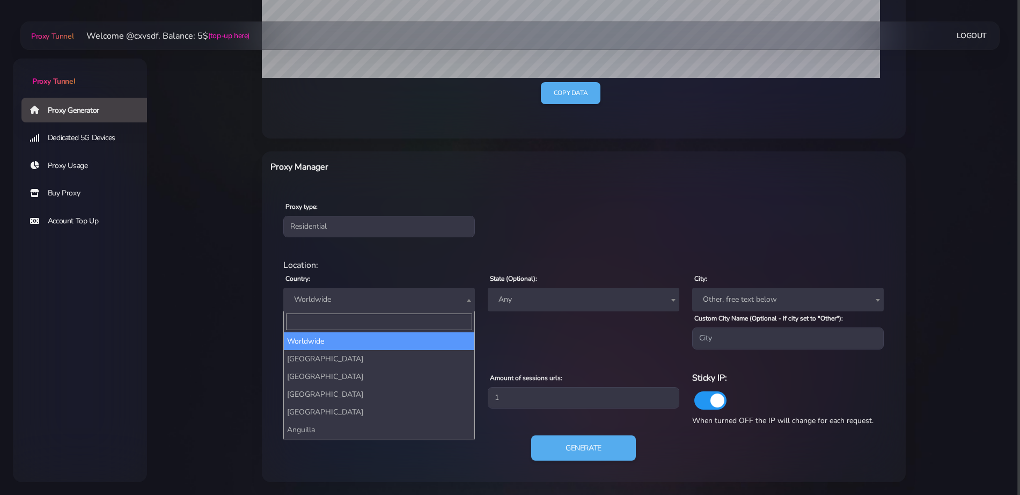
click at [359, 300] on span "Worldwide" at bounding box center [379, 299] width 179 height 15
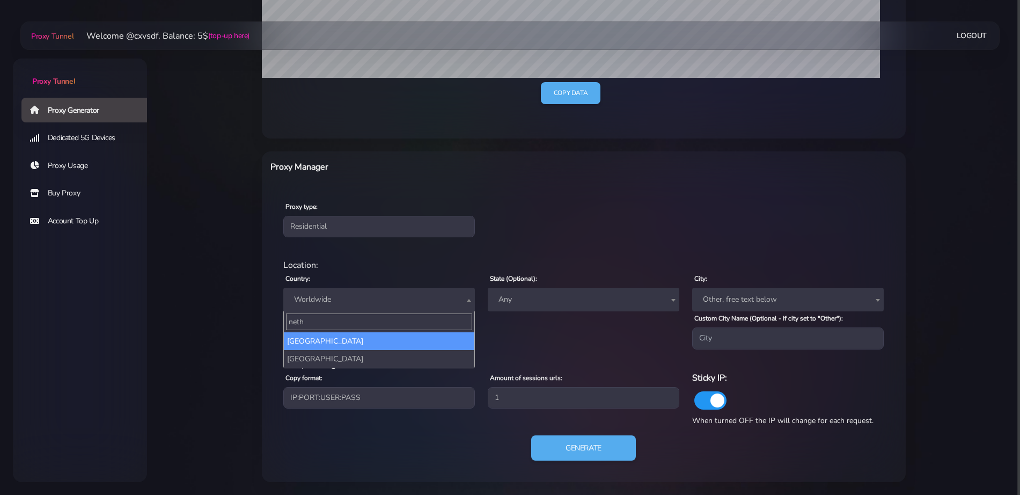
type input "nethe"
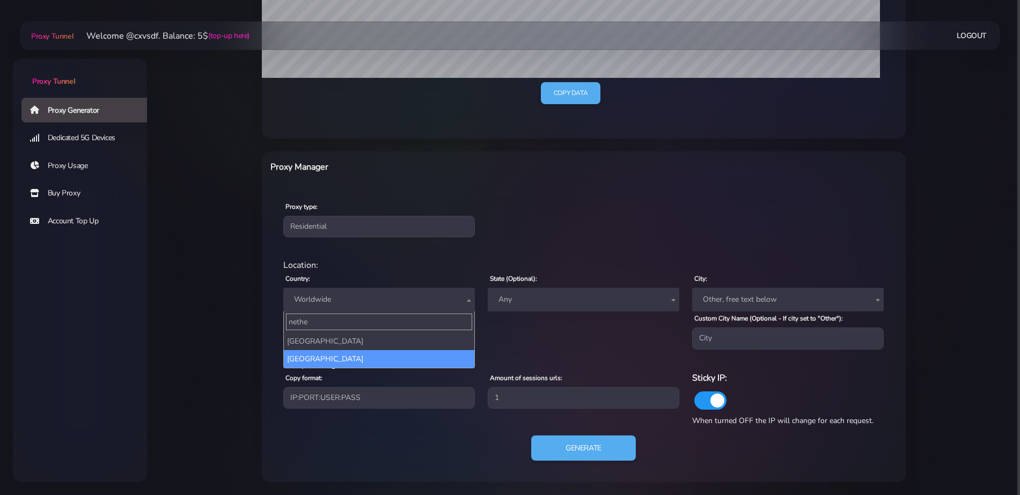
select select "NL"
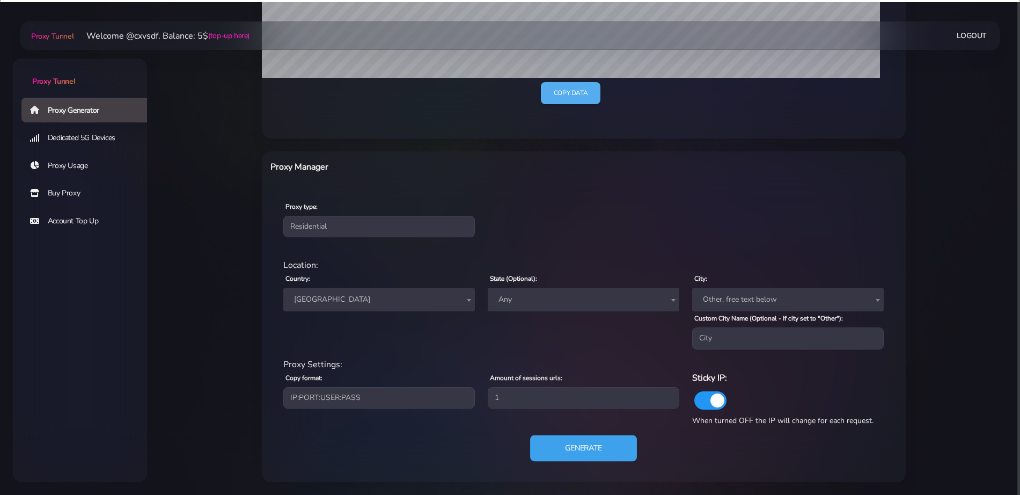
click at [584, 442] on button "Generate" at bounding box center [583, 448] width 107 height 26
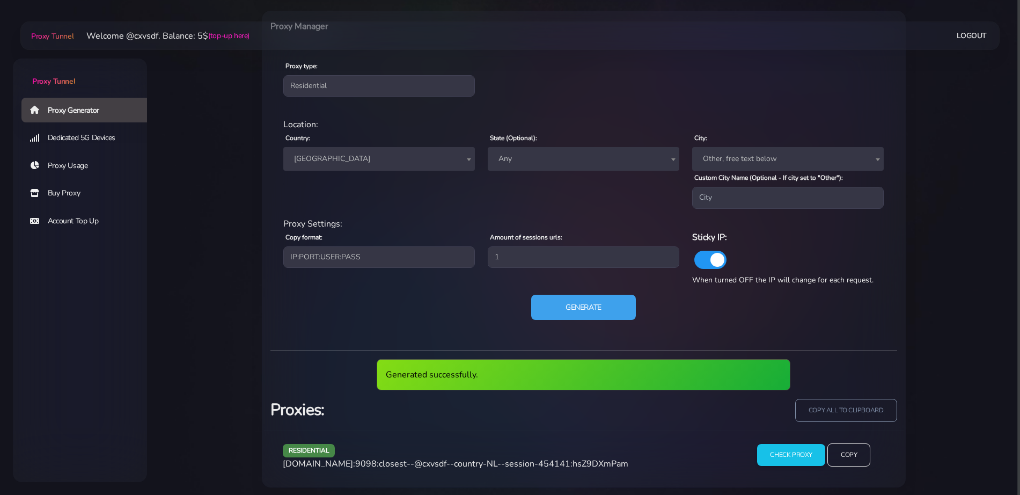
scroll to position [447, 0]
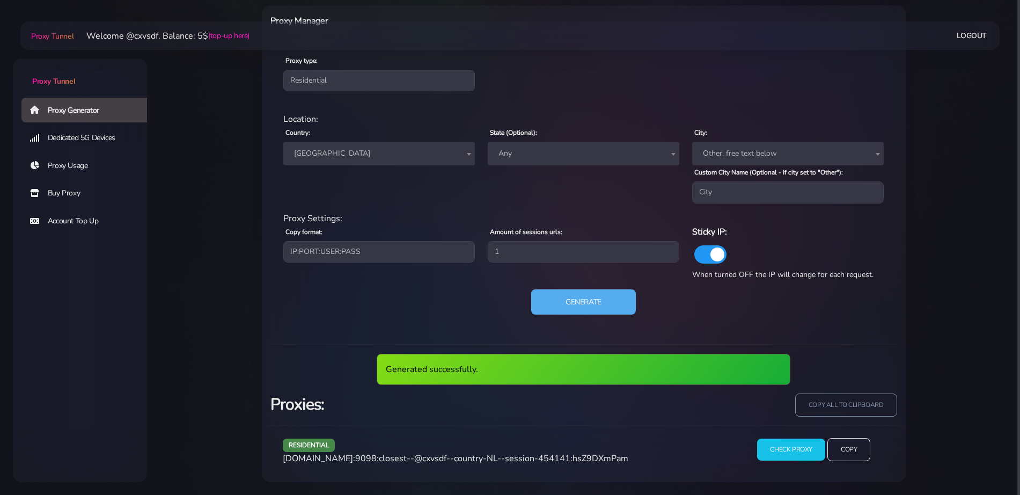
click at [520, 463] on span "[DOMAIN_NAME]:9098:closest--@cxvsdf--country-NL--session-454141:hsZ9DXmPam" at bounding box center [456, 459] width 346 height 12
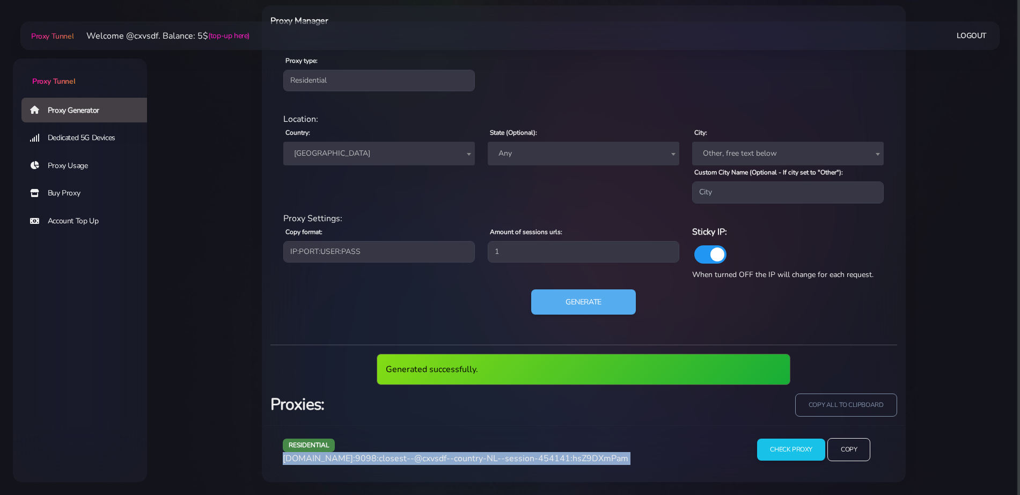
click at [520, 463] on span "[DOMAIN_NAME]:9098:closest--@cxvsdf--country-NL--session-454141:hsZ9DXmPam" at bounding box center [456, 459] width 346 height 12
copy div "[DOMAIN_NAME]:9098:closest--@cxvsdf--country-NL--session-454141:hsZ9DXmPam"
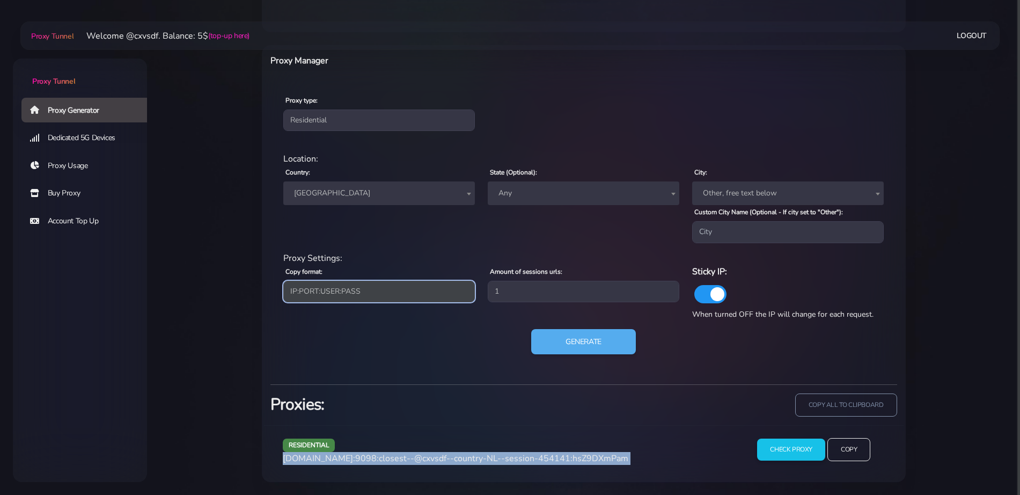
click at [407, 295] on select "IP:PORT:USER:PASS USER:PASS@IP:PORT PORT:IP:USER:[PERSON_NAME]:USER:PORT:IP" at bounding box center [379, 291] width 192 height 21
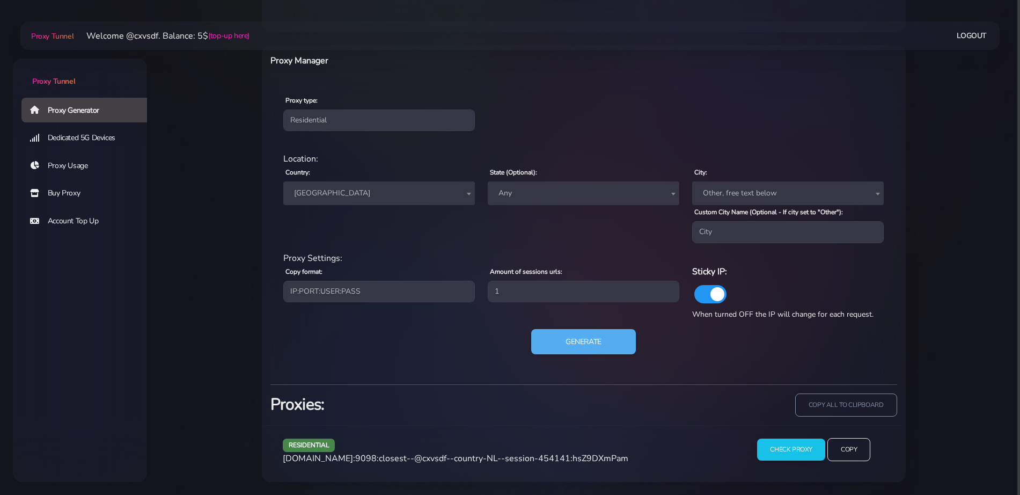
click at [412, 204] on span "[GEOGRAPHIC_DATA]" at bounding box center [379, 193] width 192 height 24
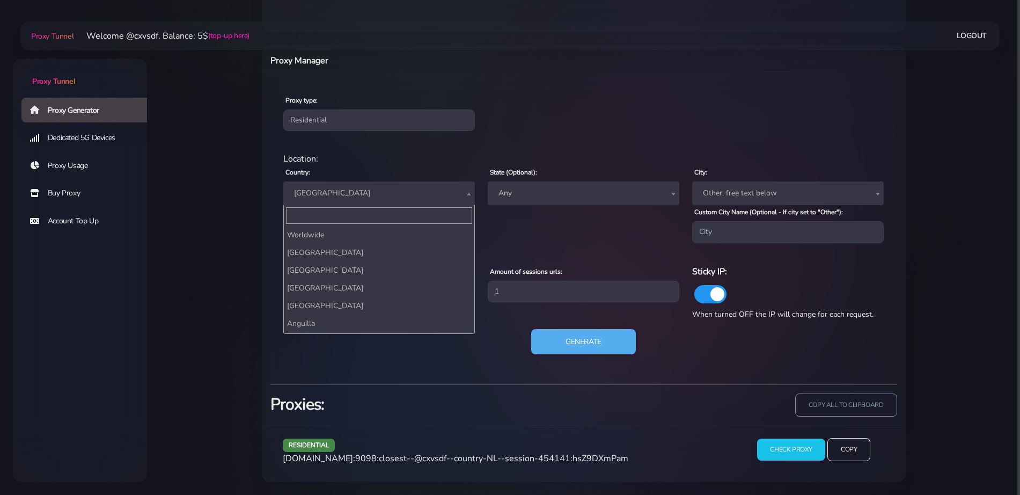
scroll to position [2934, 0]
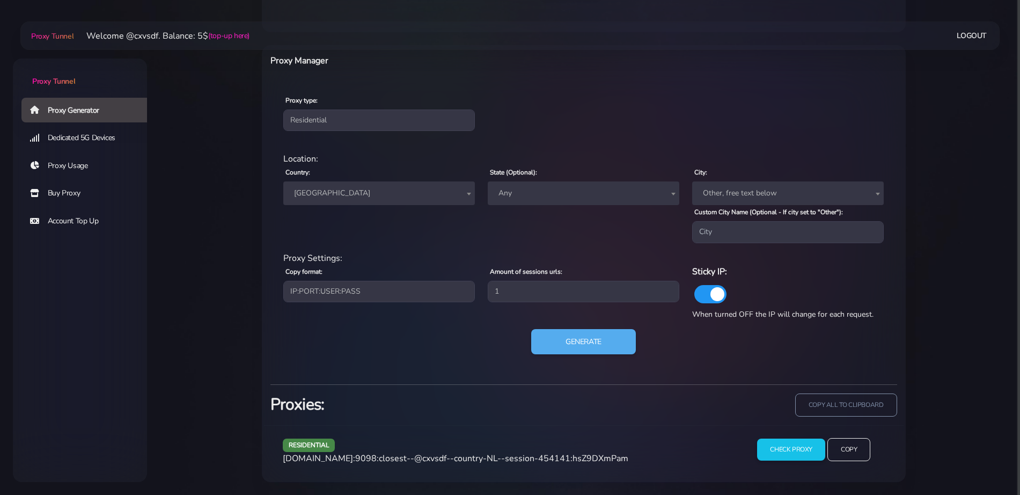
click at [411, 204] on span "[GEOGRAPHIC_DATA]" at bounding box center [379, 193] width 192 height 24
click at [562, 339] on button "Generate" at bounding box center [583, 342] width 107 height 26
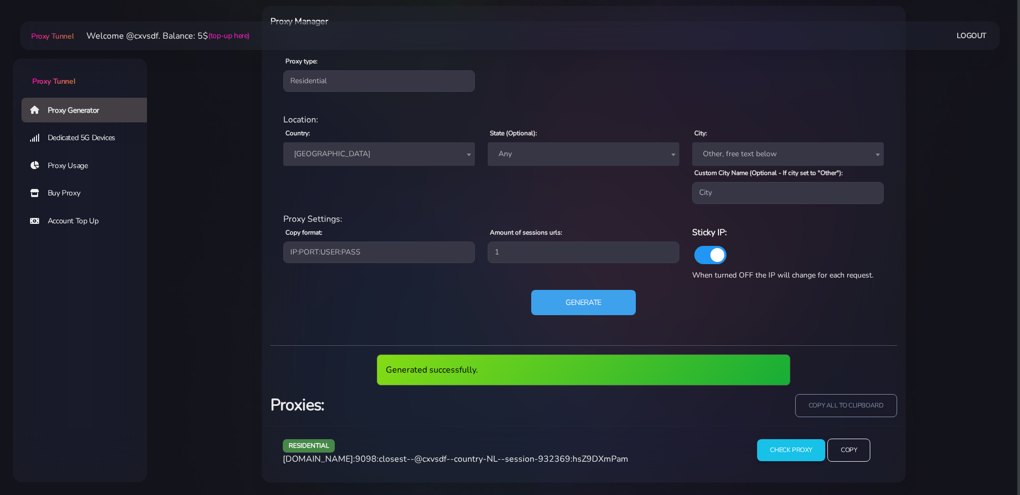
scroll to position [447, 0]
click at [439, 455] on span "[DOMAIN_NAME]:9098:closest--@cxvsdf--country-NL--session-932369:hsZ9DXmPam" at bounding box center [456, 459] width 346 height 12
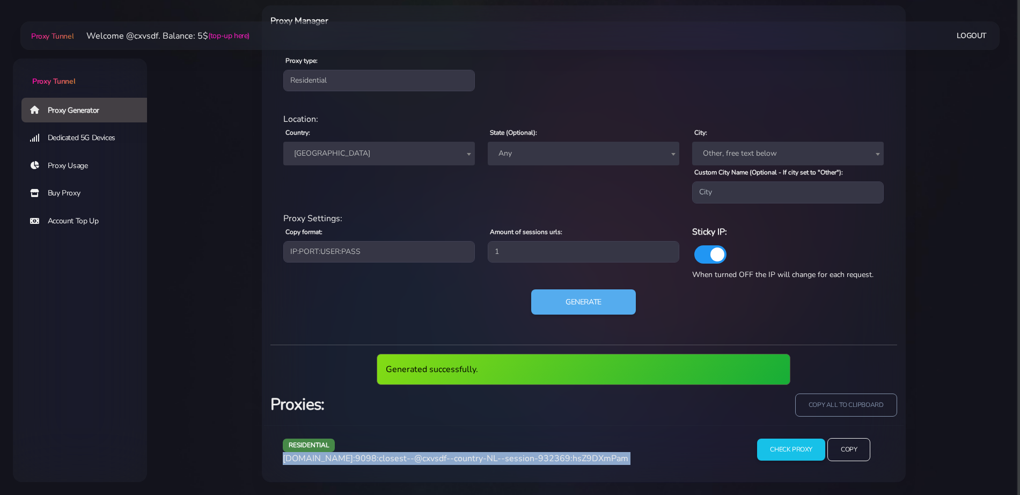
click at [439, 455] on span "[DOMAIN_NAME]:9098:closest--@cxvsdf--country-NL--session-932369:hsZ9DXmPam" at bounding box center [456, 459] width 346 height 12
copy div "[DOMAIN_NAME]:9098:closest--@cxvsdf--country-NL--session-932369:hsZ9DXmPam"
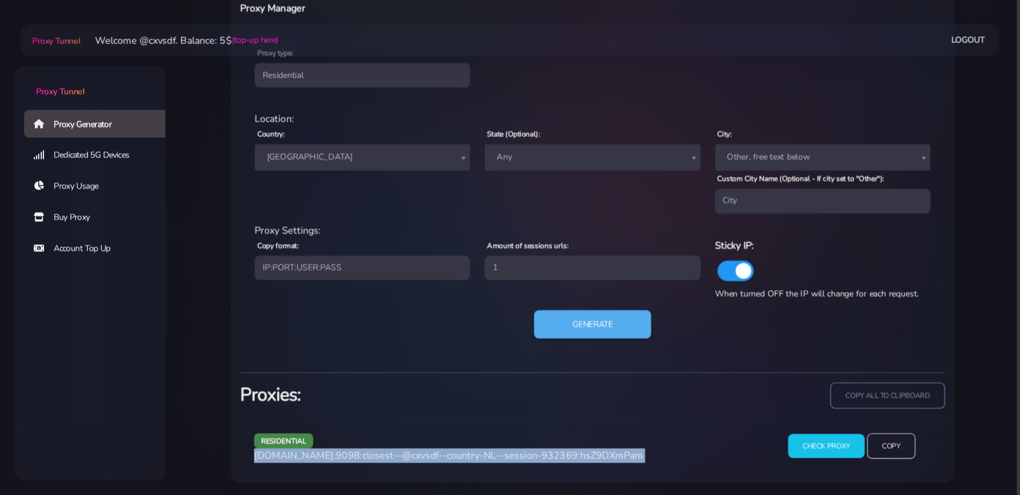
scroll to position [407, 0]
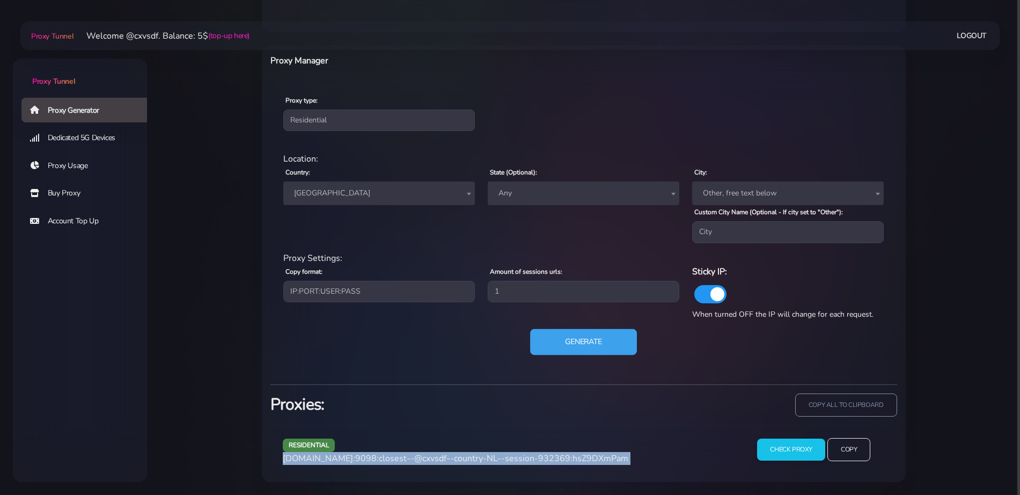
click at [544, 337] on button "Generate" at bounding box center [583, 342] width 107 height 26
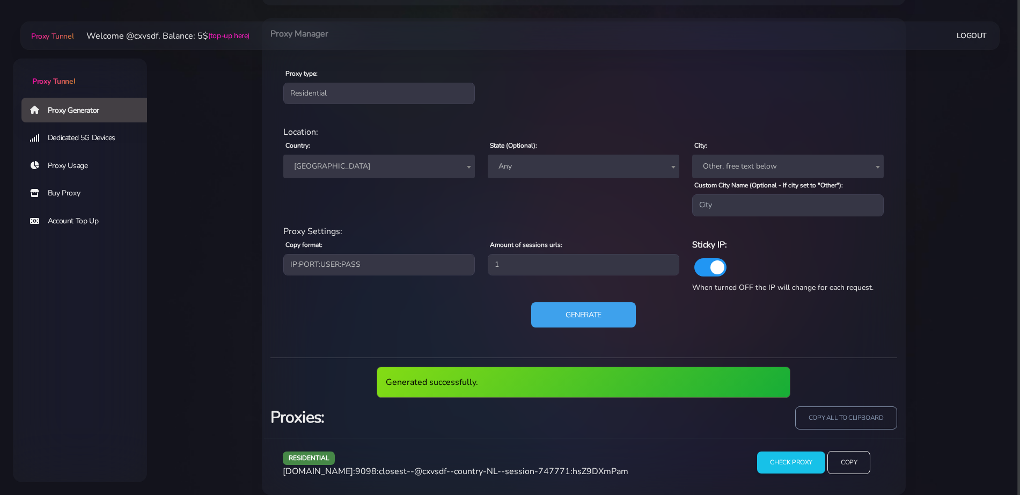
scroll to position [447, 0]
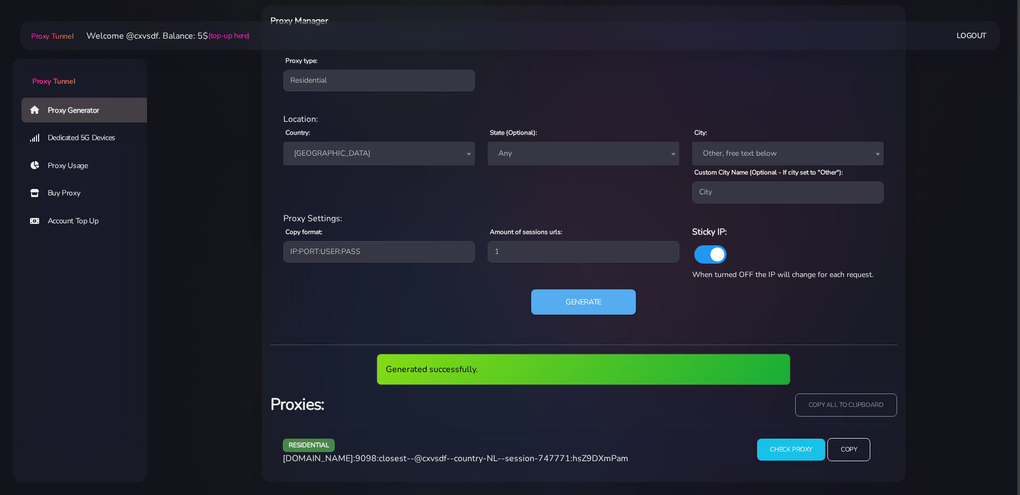
click at [453, 458] on span "[DOMAIN_NAME]:9098:closest--@cxvsdf--country-NL--session-747771:hsZ9DXmPam" at bounding box center [456, 459] width 346 height 12
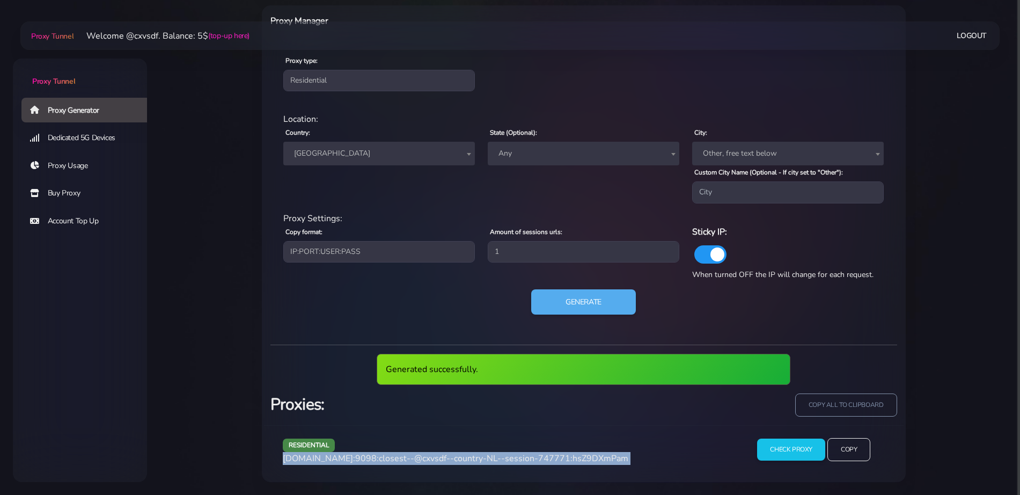
click at [453, 458] on span "[DOMAIN_NAME]:9098:closest--@cxvsdf--country-NL--session-747771:hsZ9DXmPam" at bounding box center [456, 459] width 346 height 12
copy div "[DOMAIN_NAME]:9098:closest--@cxvsdf--country-NL--session-747771:hsZ9DXmPam"
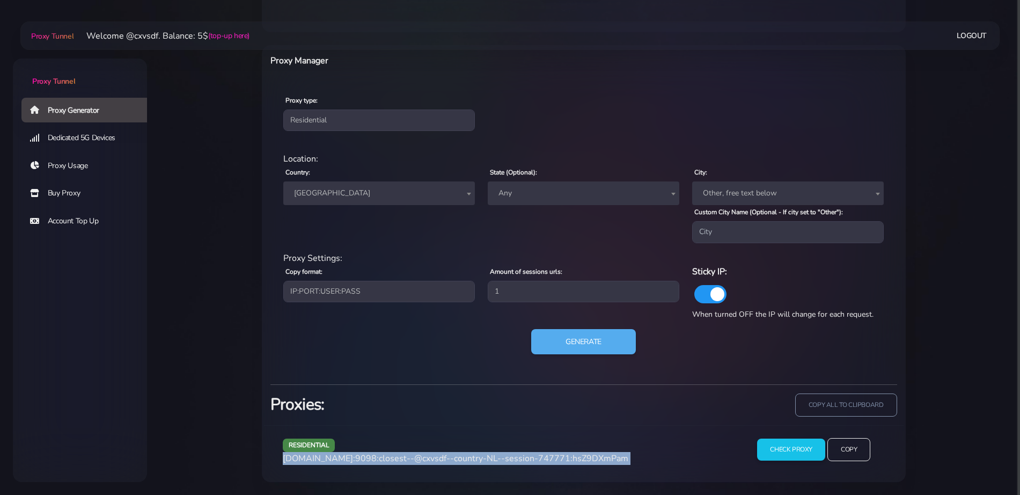
scroll to position [407, 0]
click at [558, 337] on button "Generate" at bounding box center [583, 342] width 107 height 26
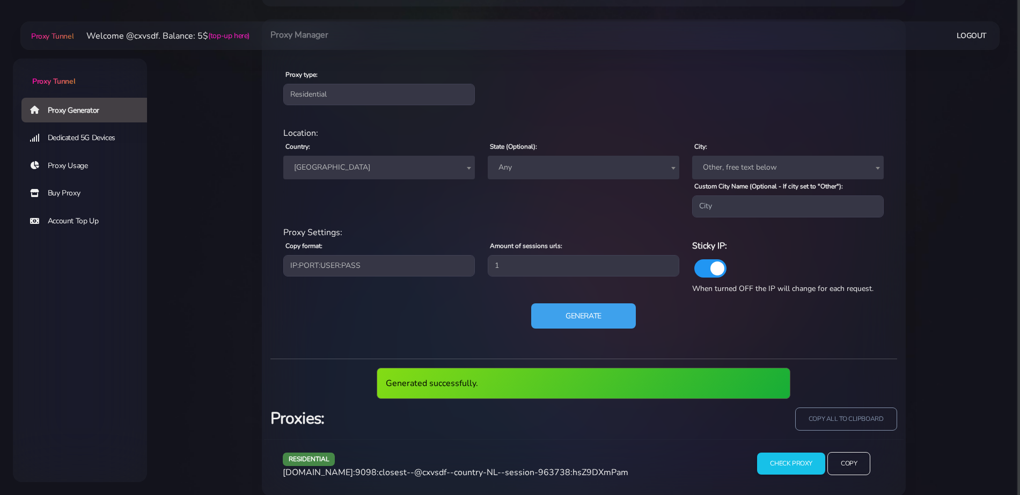
scroll to position [447, 0]
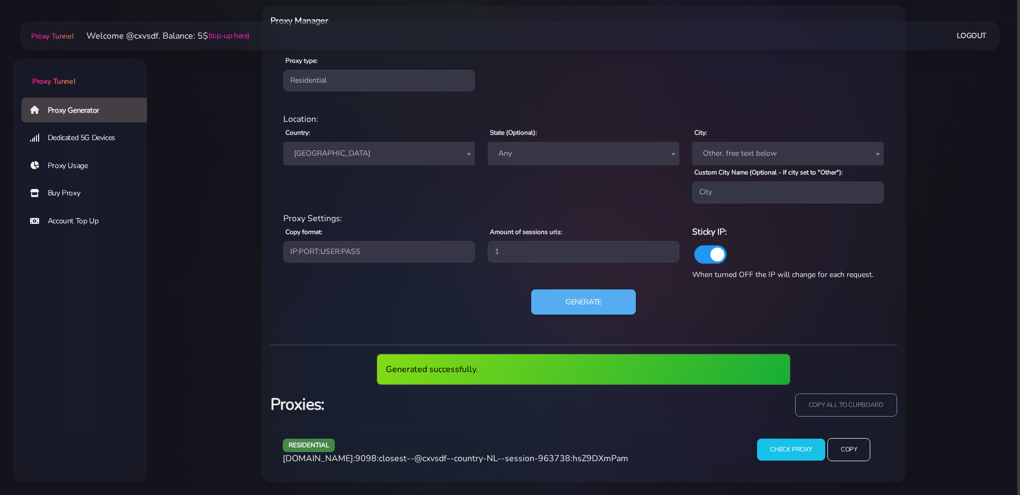
click at [471, 456] on span "[DOMAIN_NAME]:9098:closest--@cxvsdf--country-NL--session-963738:hsZ9DXmPam" at bounding box center [456, 459] width 346 height 12
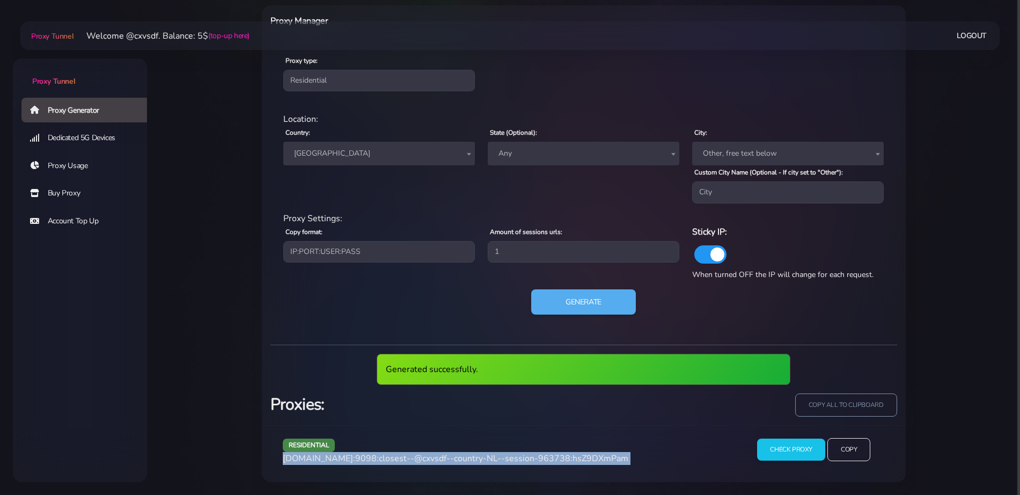
click at [471, 456] on span "[DOMAIN_NAME]:9098:closest--@cxvsdf--country-NL--session-963738:hsZ9DXmPam" at bounding box center [456, 459] width 346 height 12
copy div "[DOMAIN_NAME]:9098:closest--@cxvsdf--country-NL--session-963738:hsZ9DXmPam"
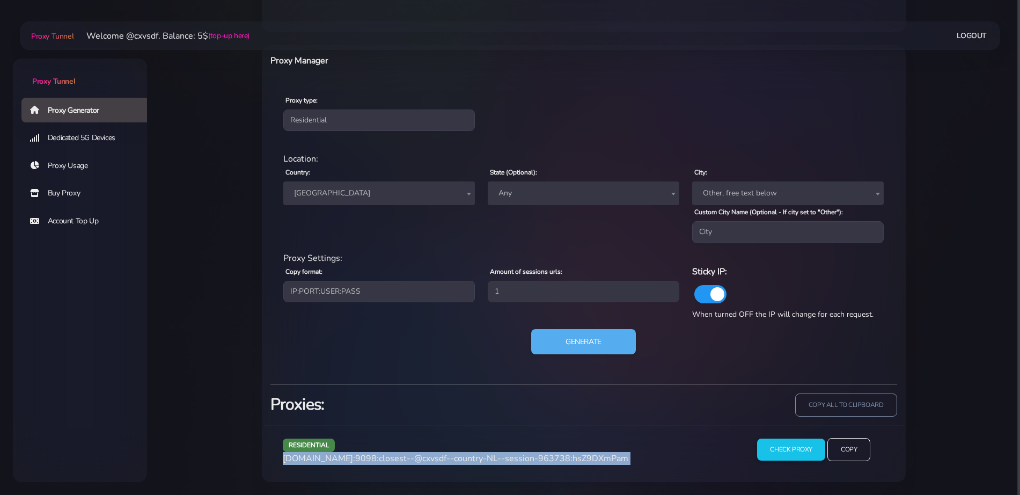
scroll to position [407, 0]
click at [556, 339] on button "Generate" at bounding box center [583, 342] width 107 height 26
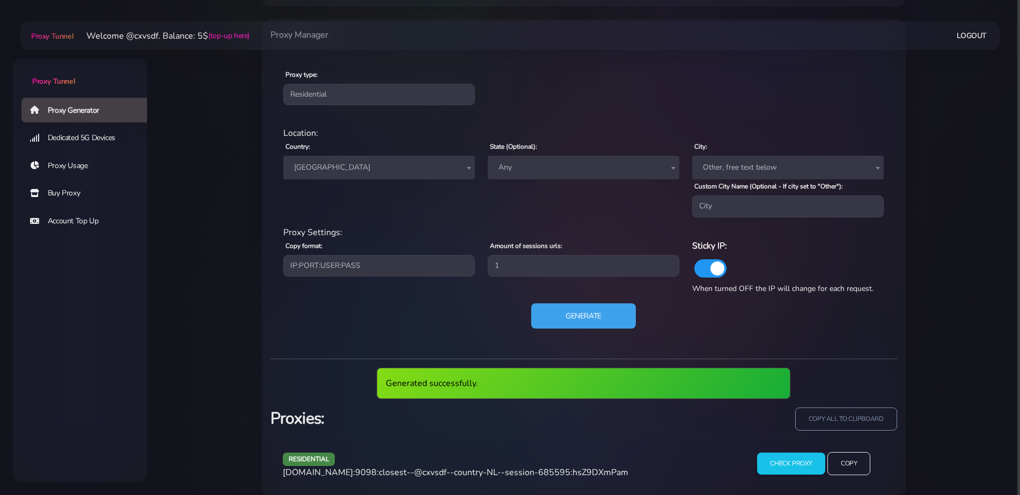
scroll to position [447, 0]
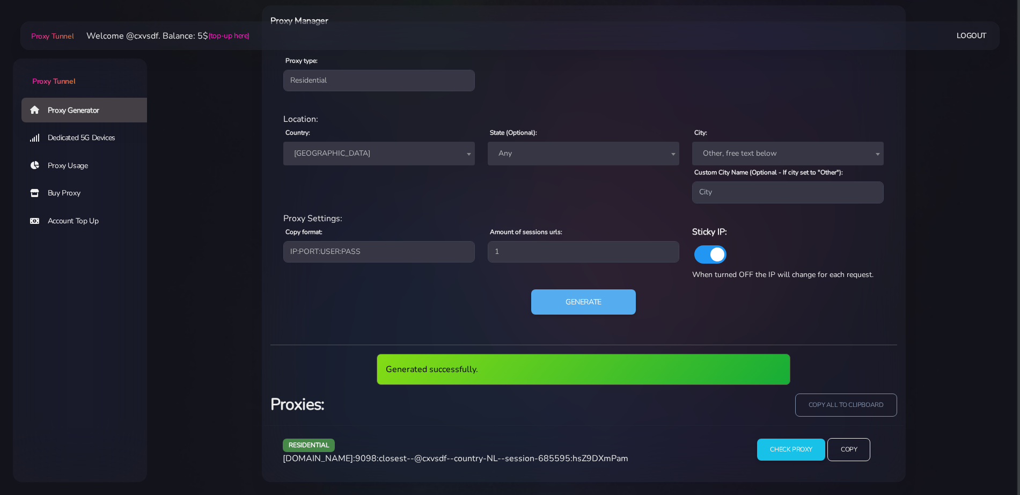
click at [404, 456] on span "[DOMAIN_NAME]:9098:closest--@cxvsdf--country-NL--session-685595:hsZ9DXmPam" at bounding box center [456, 459] width 346 height 12
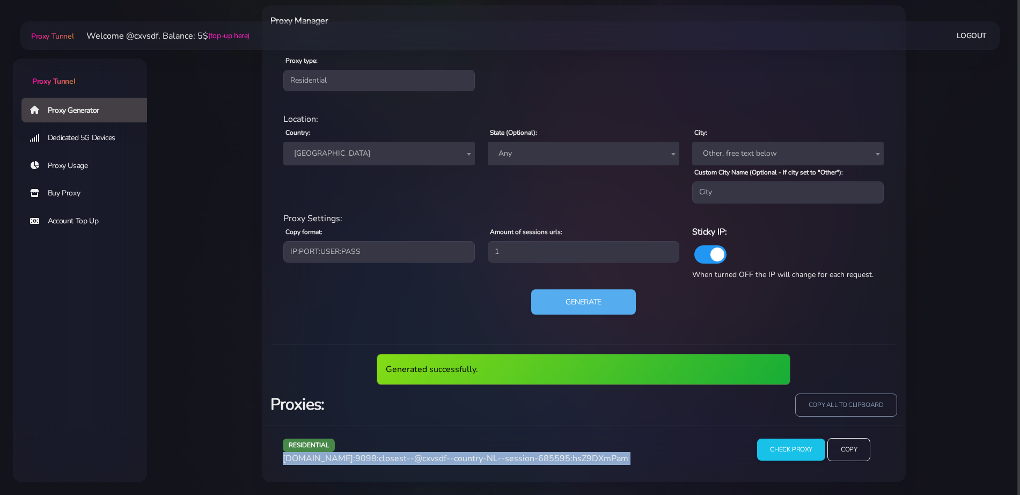
click at [404, 456] on span "[DOMAIN_NAME]:9098:closest--@cxvsdf--country-NL--session-685595:hsZ9DXmPam" at bounding box center [456, 459] width 346 height 12
copy div "[DOMAIN_NAME]:9098:closest--@cxvsdf--country-NL--session-685595:hsZ9DXmPam"
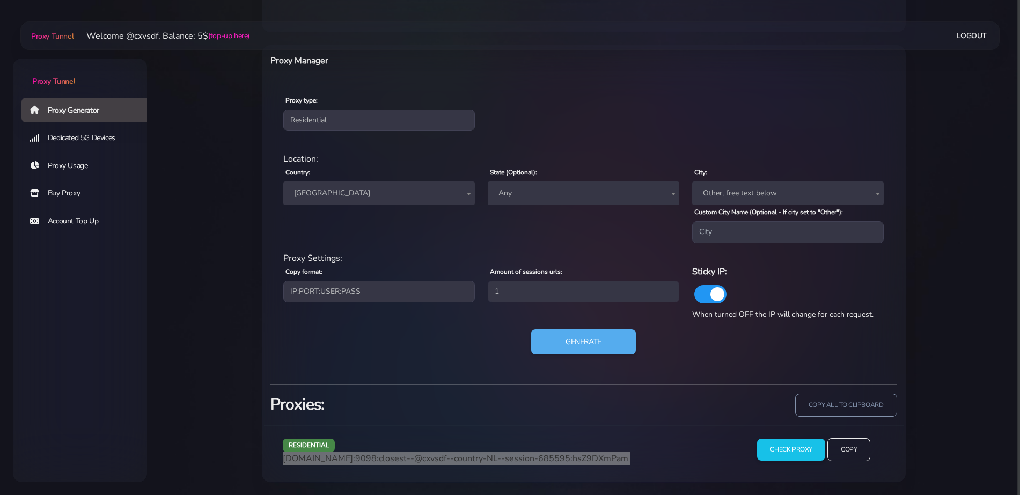
scroll to position [407, 0]
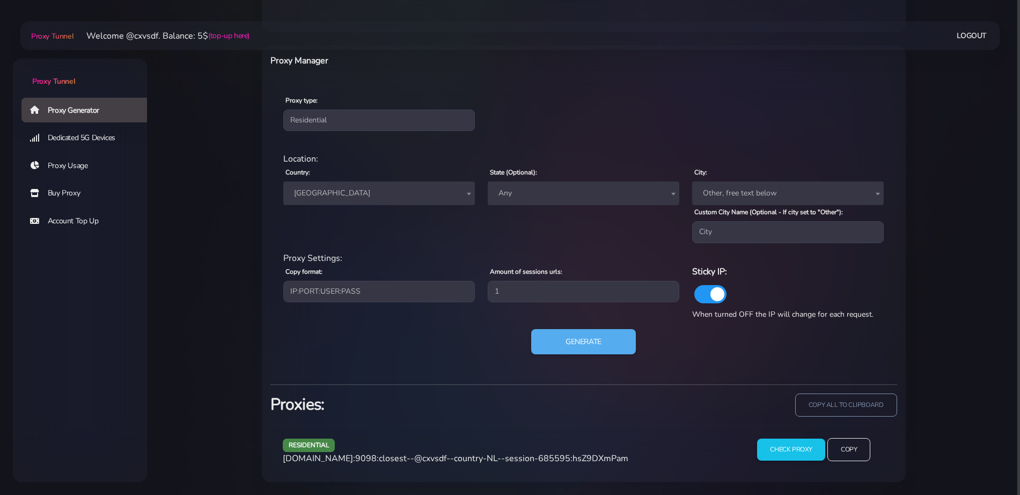
click at [310, 188] on span "[GEOGRAPHIC_DATA]" at bounding box center [379, 193] width 179 height 15
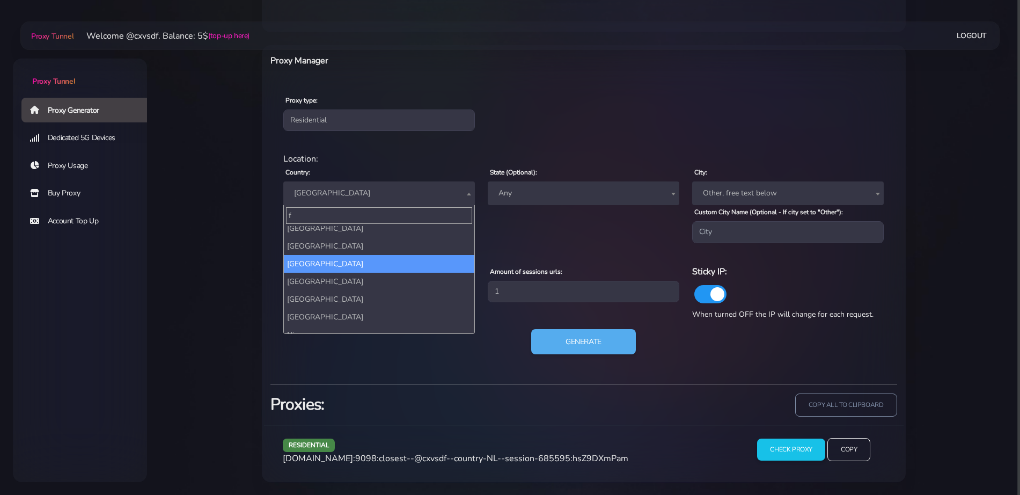
scroll to position [0, 0]
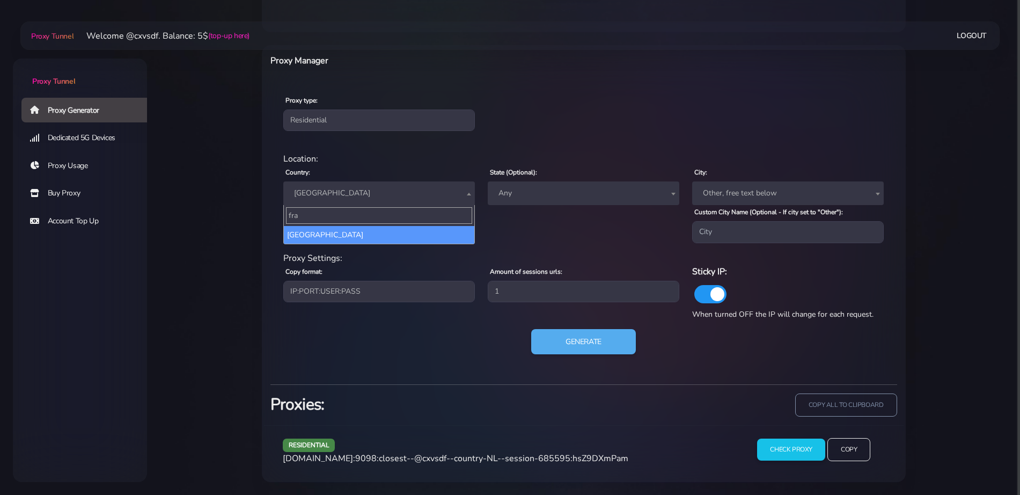
type input "fra"
select select "FR"
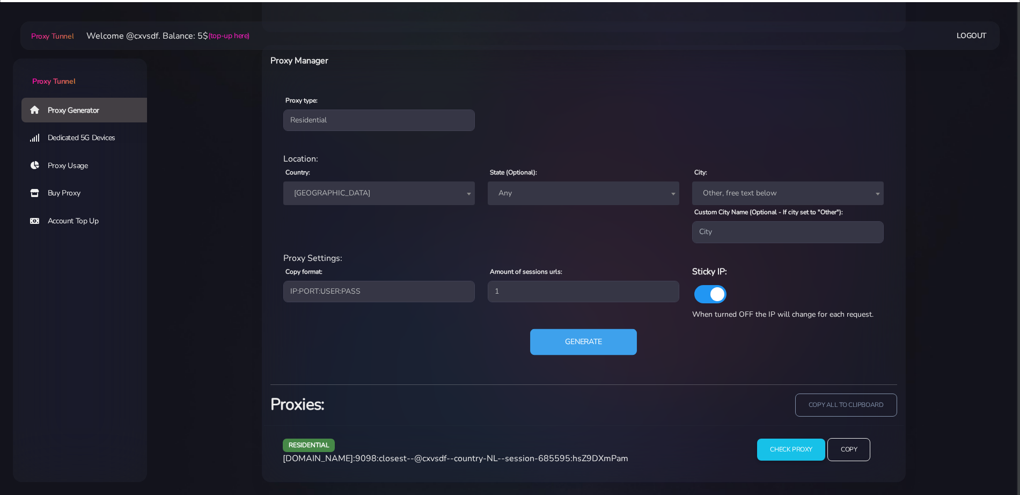
click at [600, 343] on button "Generate" at bounding box center [583, 342] width 107 height 26
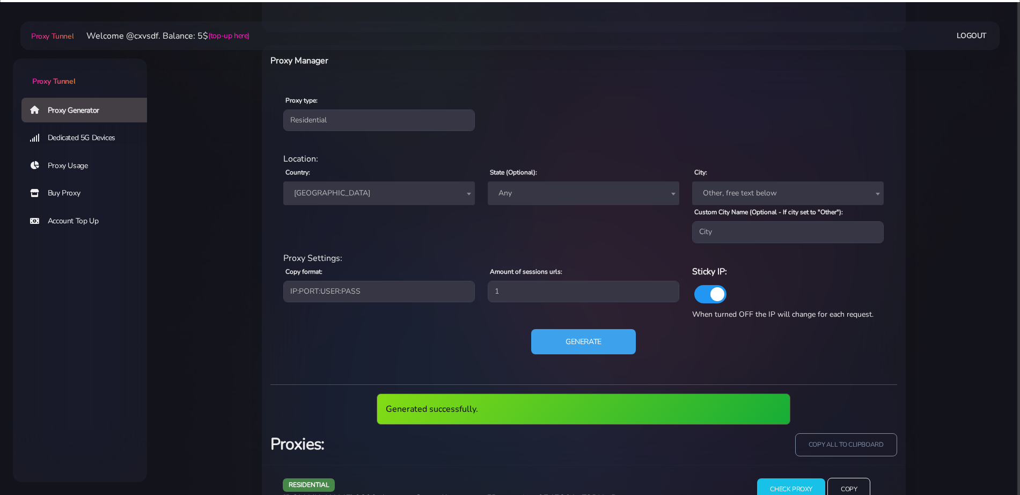
scroll to position [447, 0]
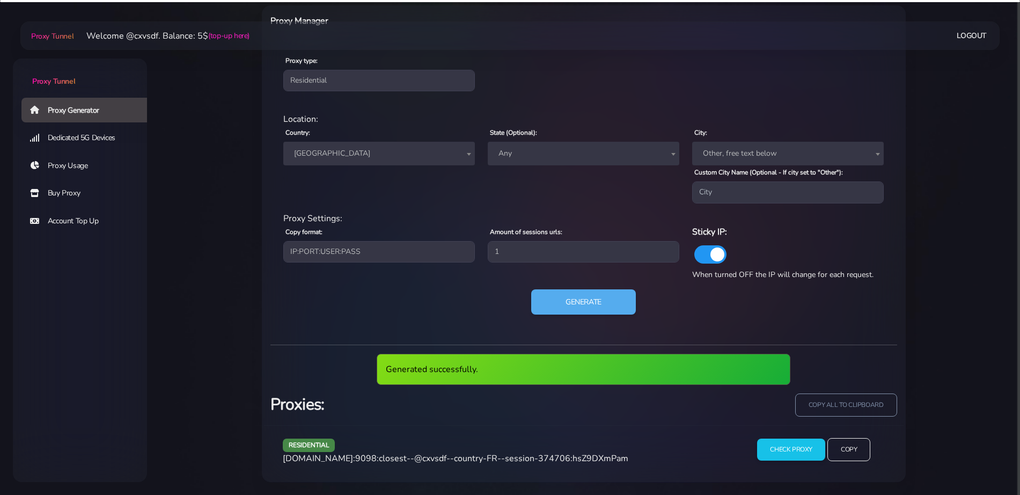
click at [455, 458] on span "[DOMAIN_NAME]:9098:closest--@cxvsdf--country-FR--session-374706:hsZ9DXmPam" at bounding box center [456, 459] width 346 height 12
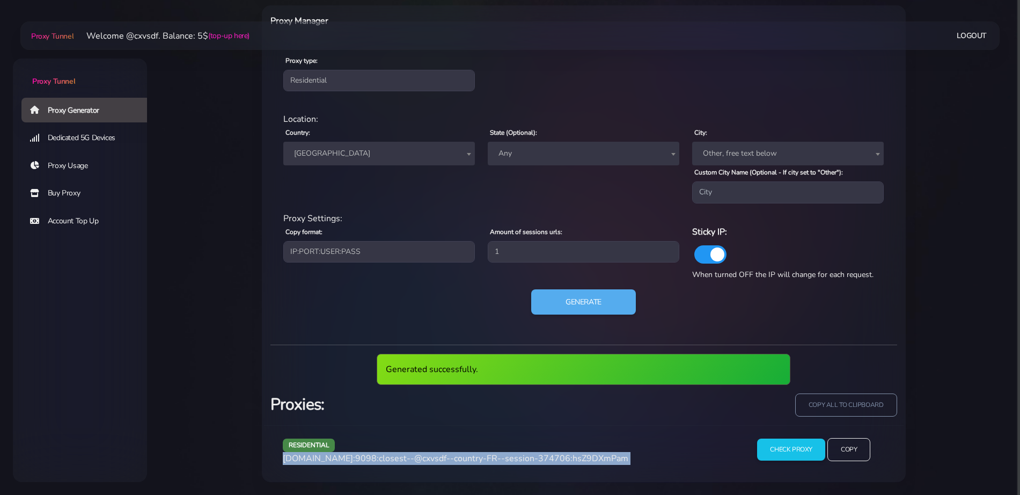
click at [455, 458] on span "[DOMAIN_NAME]:9098:closest--@cxvsdf--country-FR--session-374706:hsZ9DXmPam" at bounding box center [456, 459] width 346 height 12
copy div "[DOMAIN_NAME]:9098:closest--@cxvsdf--country-FR--session-374706:hsZ9DXmPam"
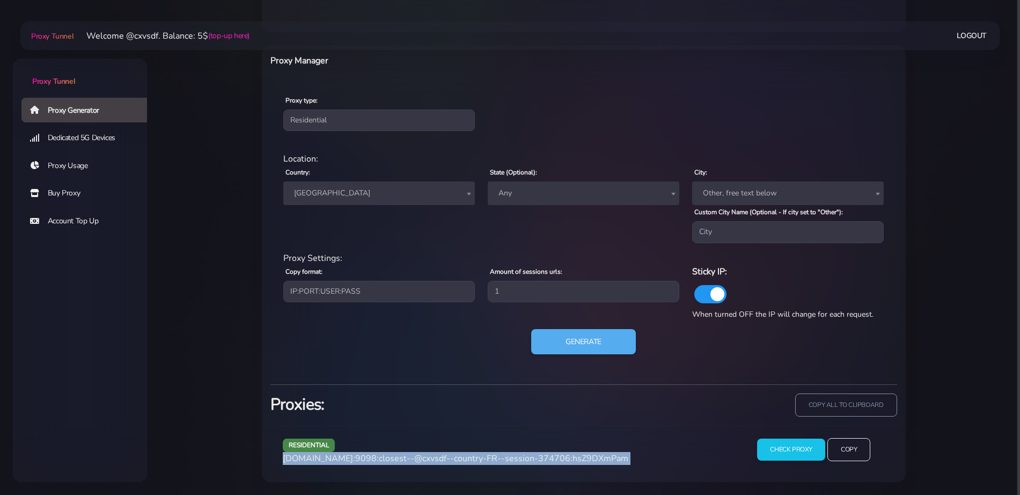
scroll to position [407, 0]
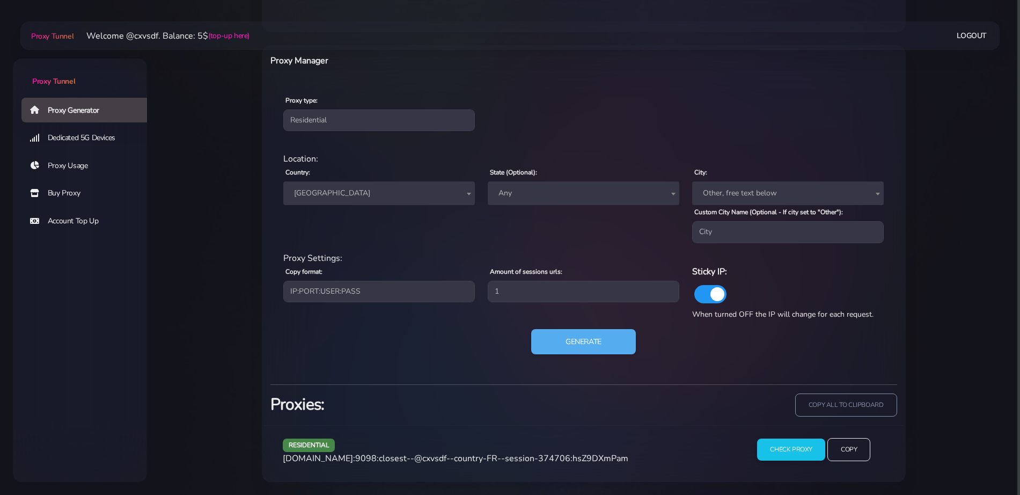
click at [344, 186] on span "[GEOGRAPHIC_DATA]" at bounding box center [379, 193] width 179 height 15
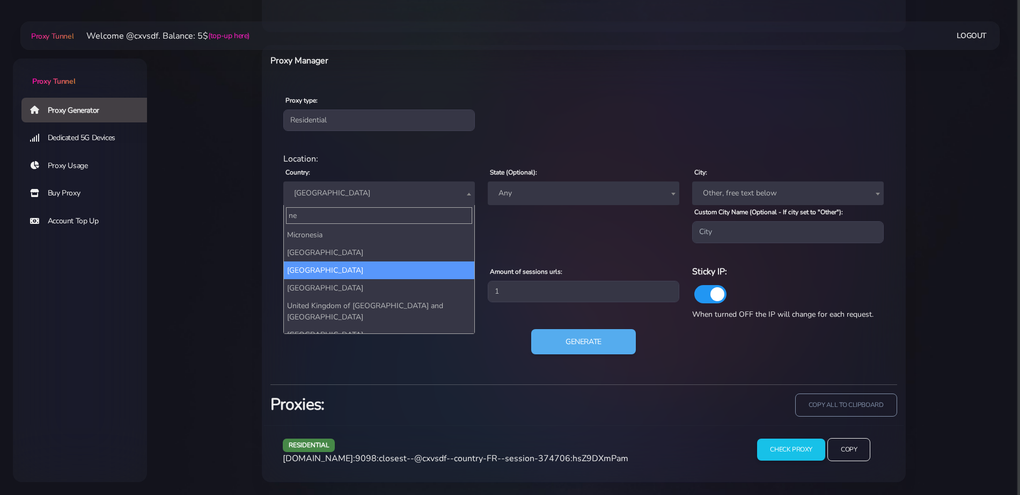
scroll to position [0, 0]
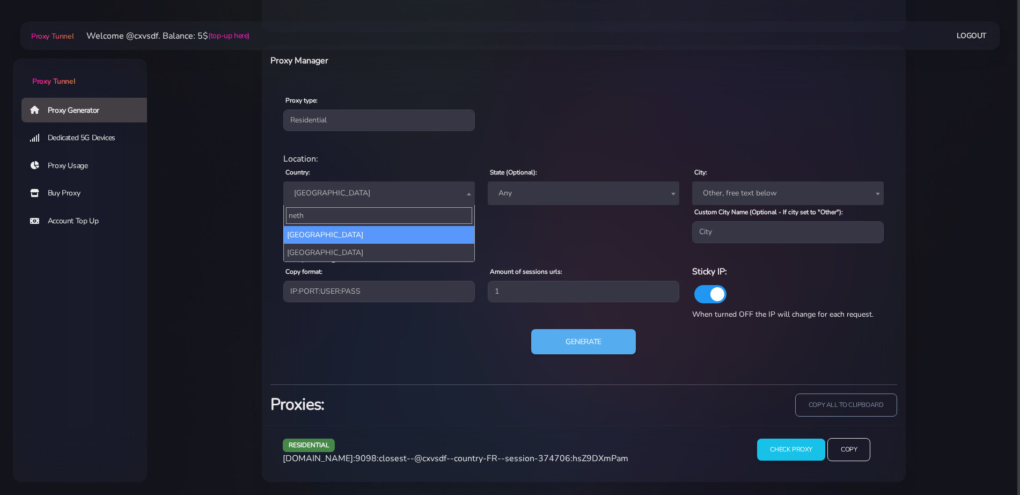
type input "nethe"
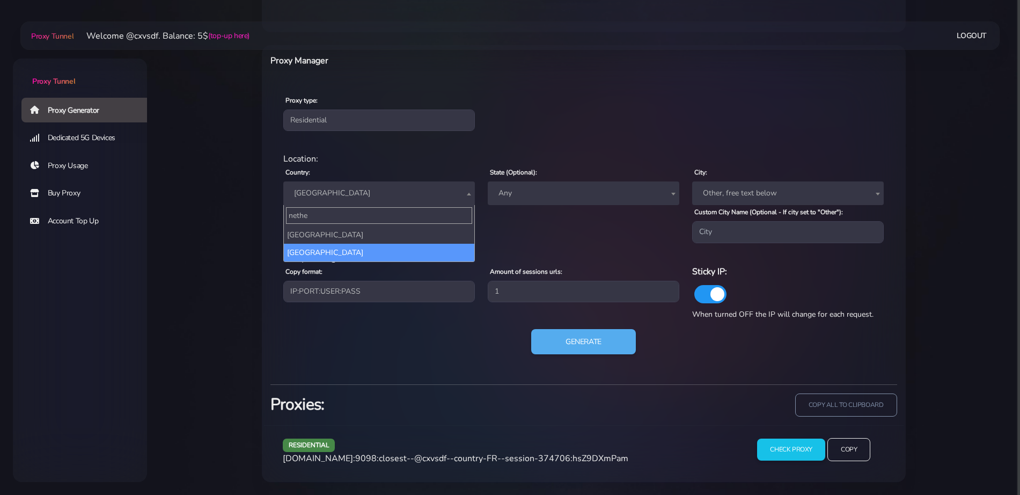
select select "NL"
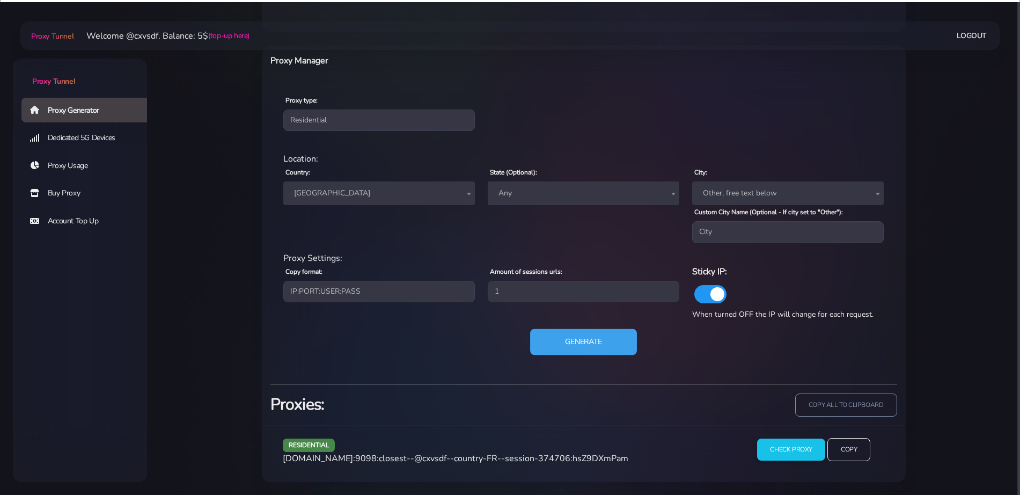
click at [583, 352] on button "Generate" at bounding box center [583, 342] width 107 height 26
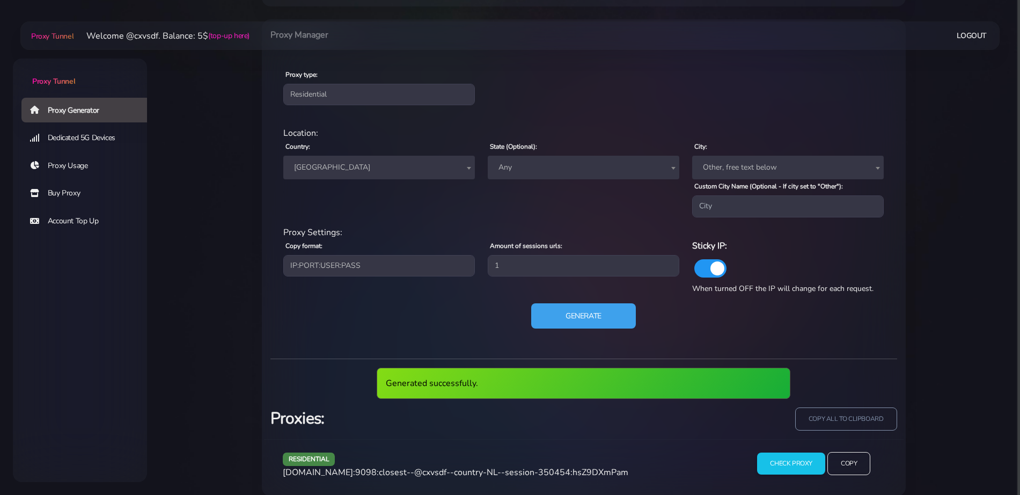
scroll to position [447, 0]
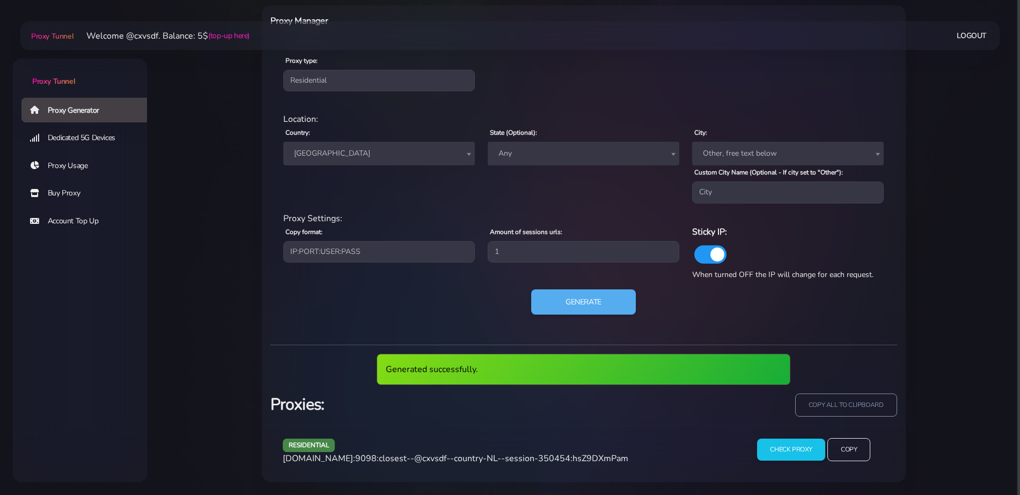
click at [502, 456] on span "[DOMAIN_NAME]:9098:closest--@cxvsdf--country-NL--session-350454:hsZ9DXmPam" at bounding box center [456, 459] width 346 height 12
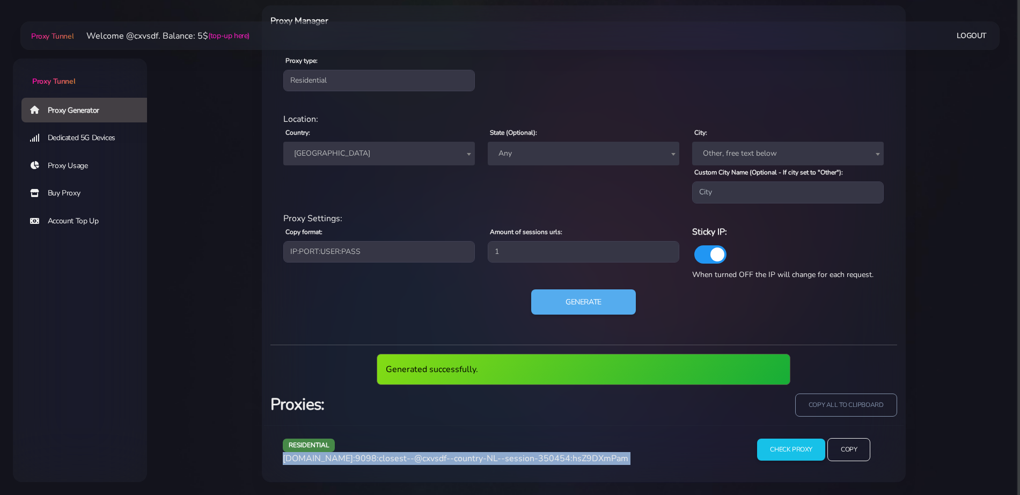
click at [502, 456] on span "[DOMAIN_NAME]:9098:closest--@cxvsdf--country-NL--session-350454:hsZ9DXmPam" at bounding box center [456, 459] width 346 height 12
copy div "[DOMAIN_NAME]:9098:closest--@cxvsdf--country-NL--session-350454:hsZ9DXmPam"
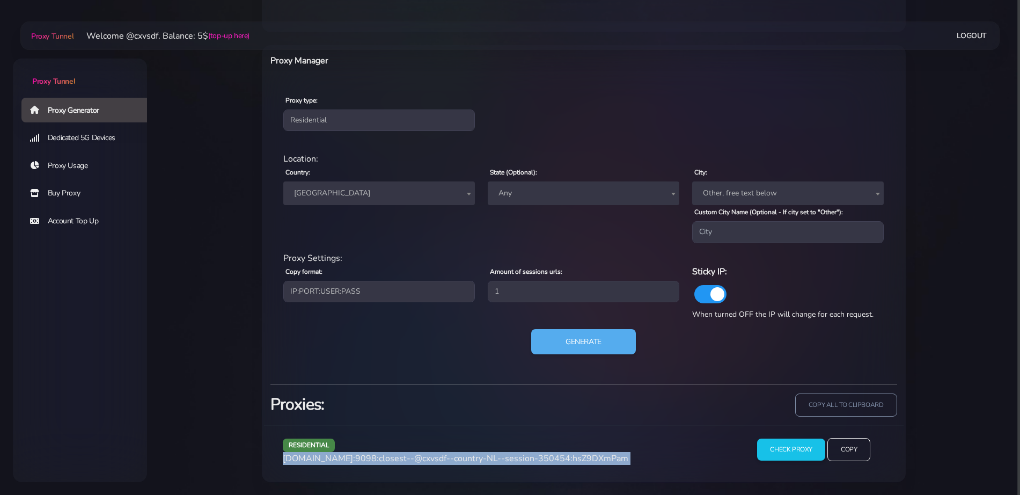
scroll to position [407, 0]
